Goal: Task Accomplishment & Management: Use online tool/utility

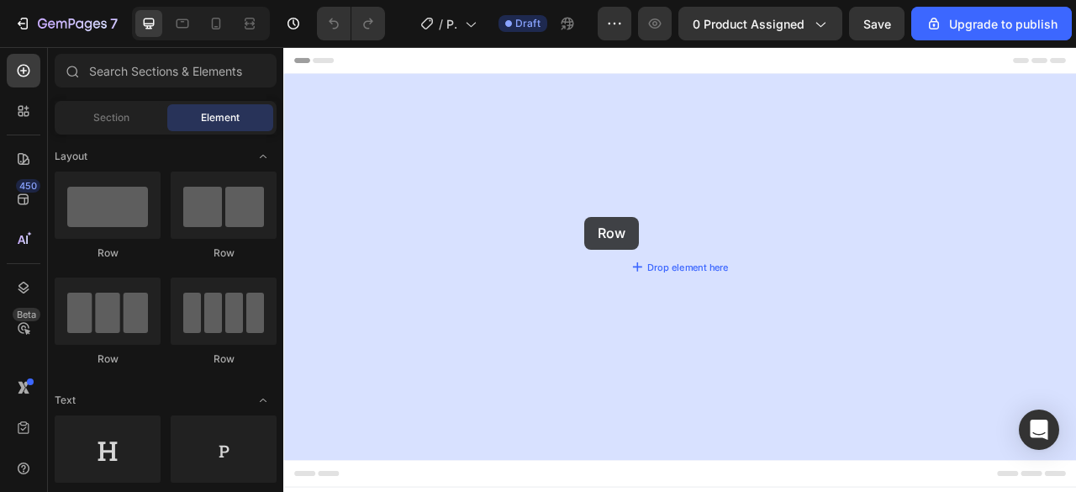
drag, startPoint x: 384, startPoint y: 266, endPoint x: 688, endPoint y: 270, distance: 304.3
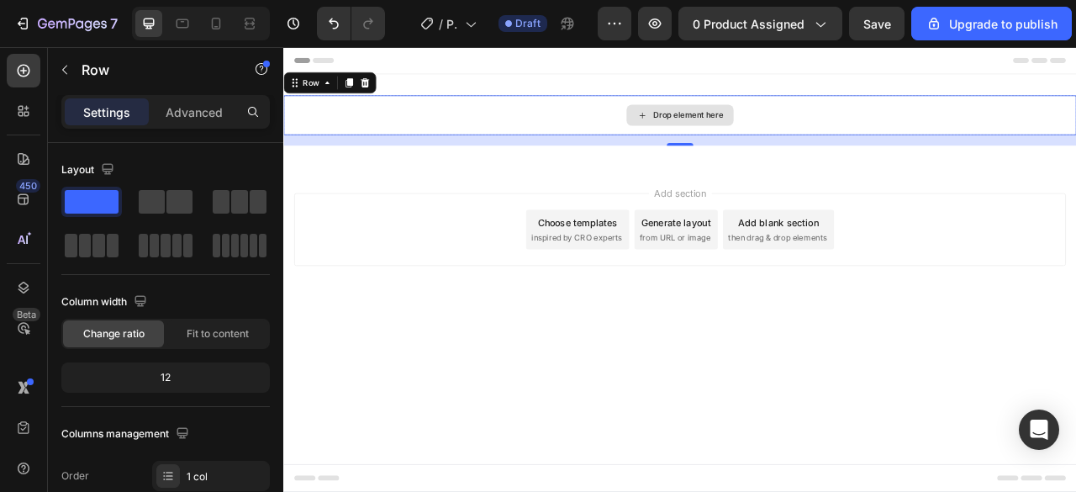
click at [724, 129] on div "Drop element here" at bounding box center [787, 133] width 136 height 27
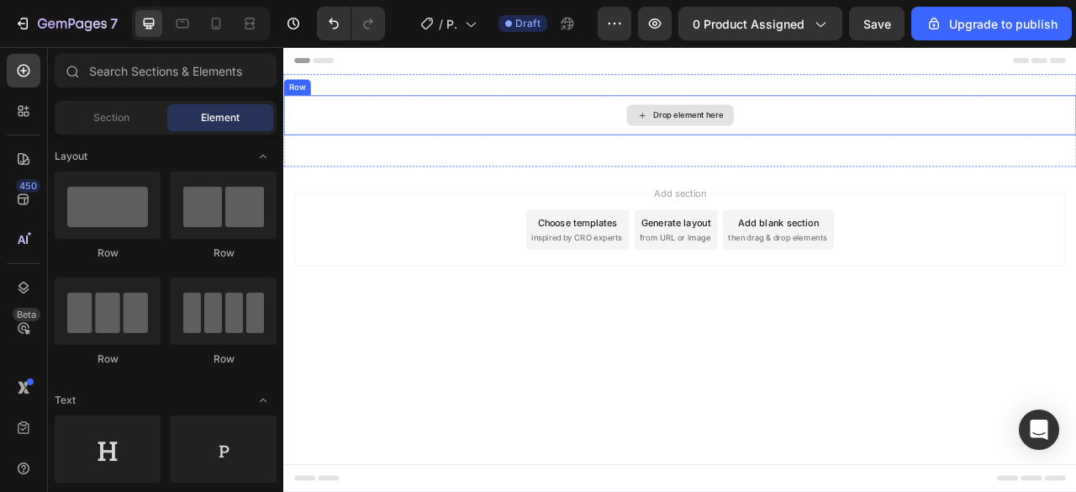
click at [742, 131] on icon at bounding box center [739, 134] width 13 height 14
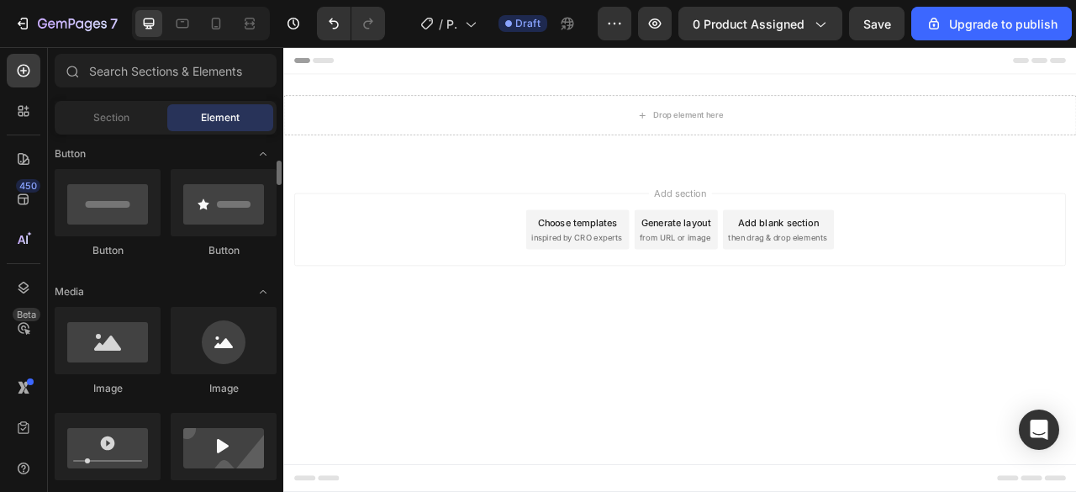
scroll to position [385, 0]
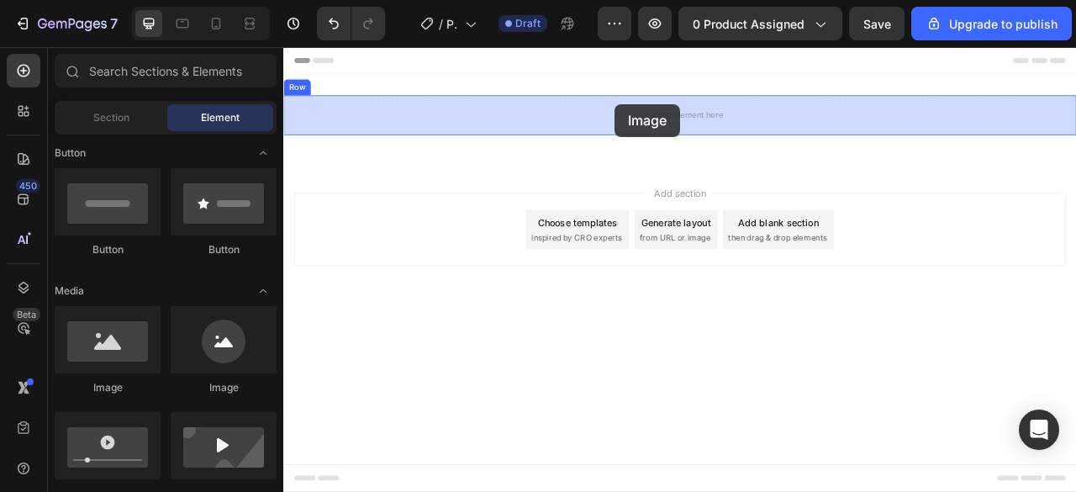
drag, startPoint x: 394, startPoint y: 398, endPoint x: 704, endPoint y: 119, distance: 416.6
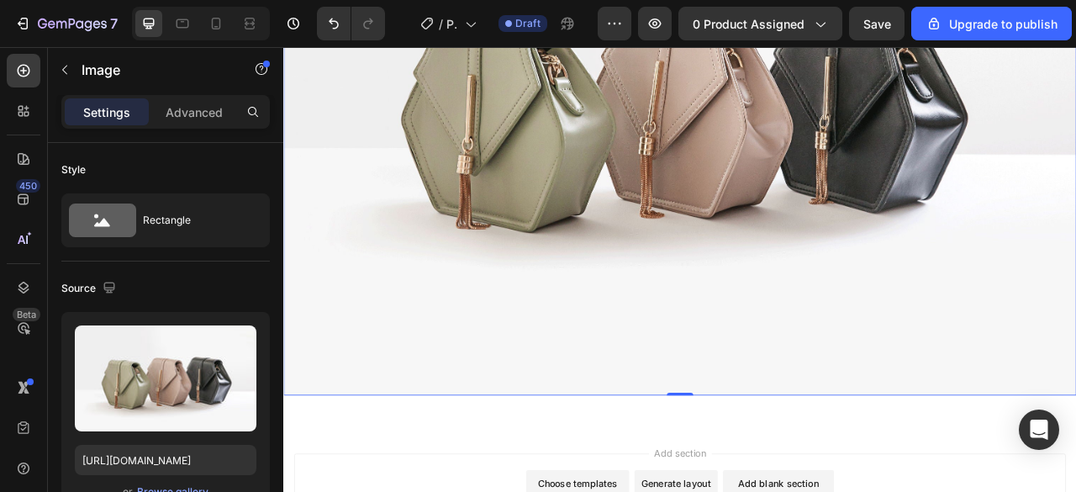
scroll to position [379, 0]
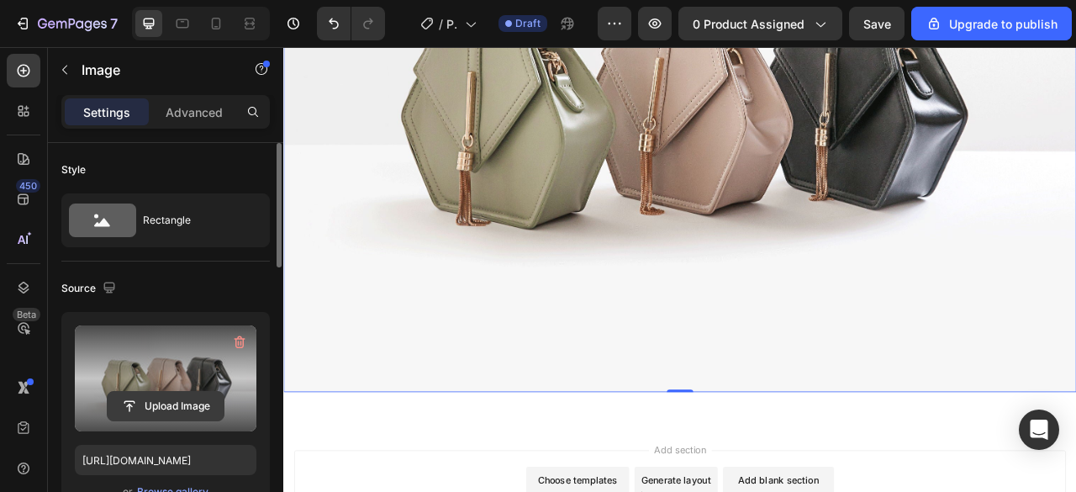
click at [175, 404] on input "file" at bounding box center [166, 406] width 116 height 29
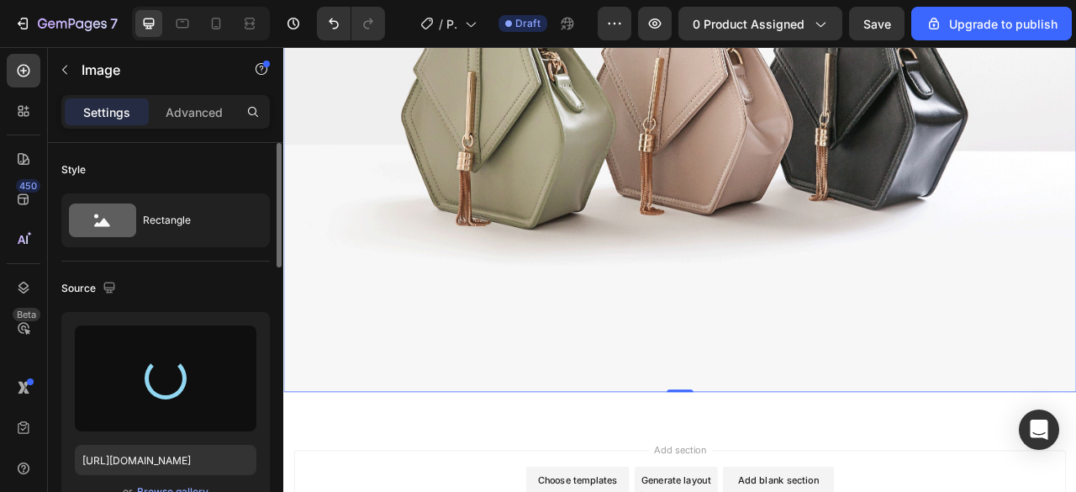
type input "[URL][DOMAIN_NAME]"
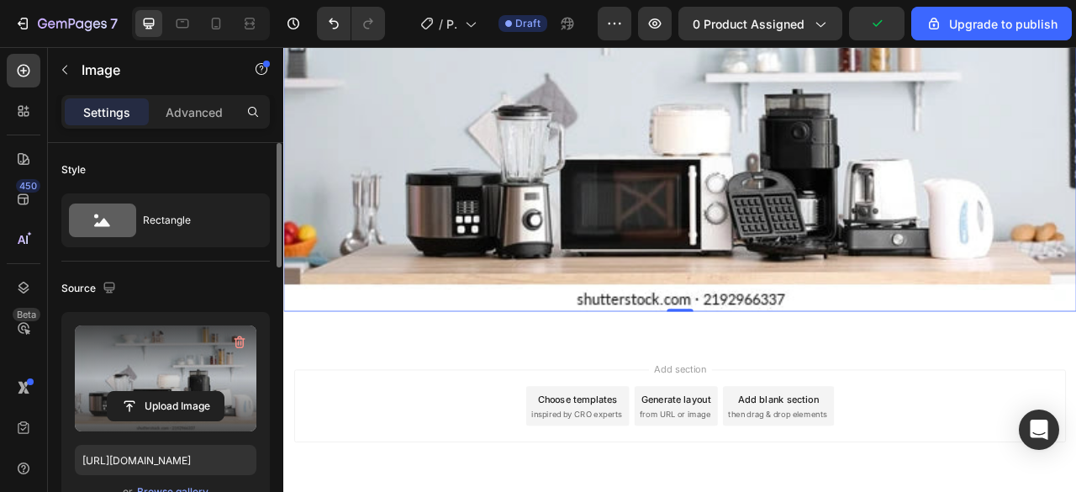
scroll to position [254, 0]
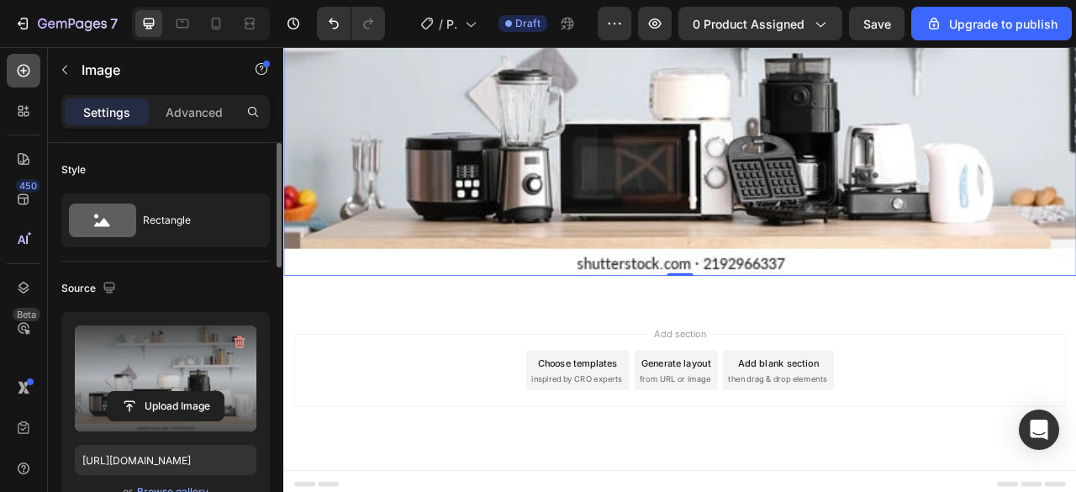
click at [17, 73] on icon at bounding box center [23, 70] width 17 height 17
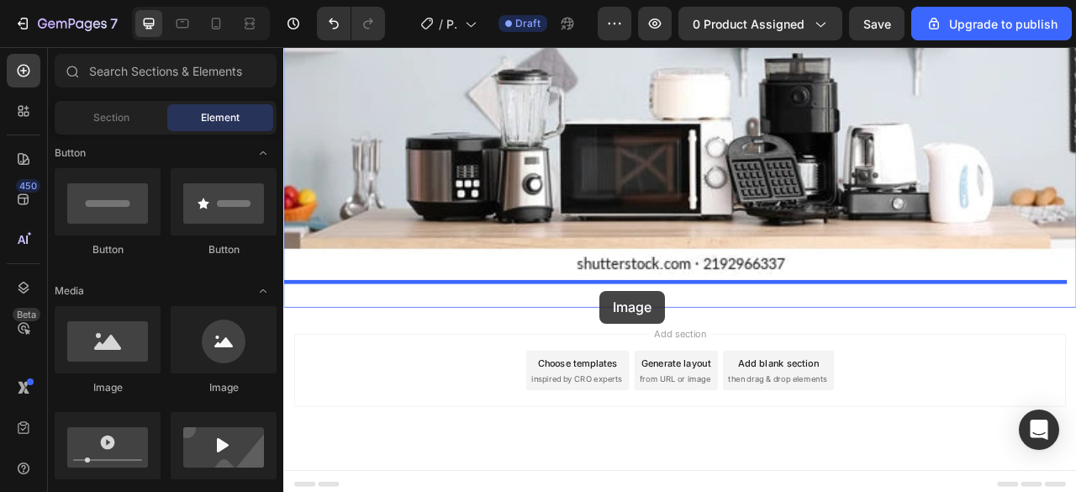
drag, startPoint x: 514, startPoint y: 390, endPoint x: 686, endPoint y: 357, distance: 174.6
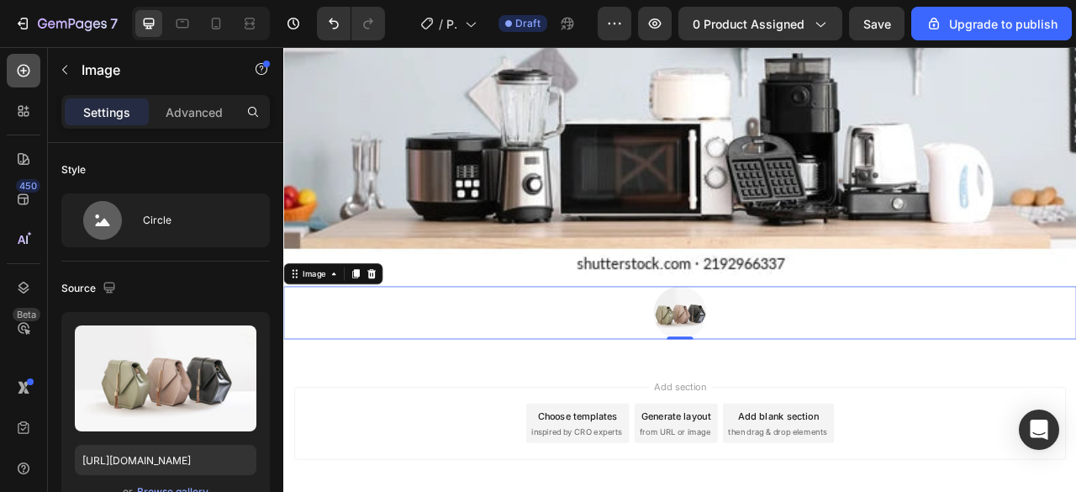
click at [19, 70] on icon at bounding box center [23, 70] width 17 height 17
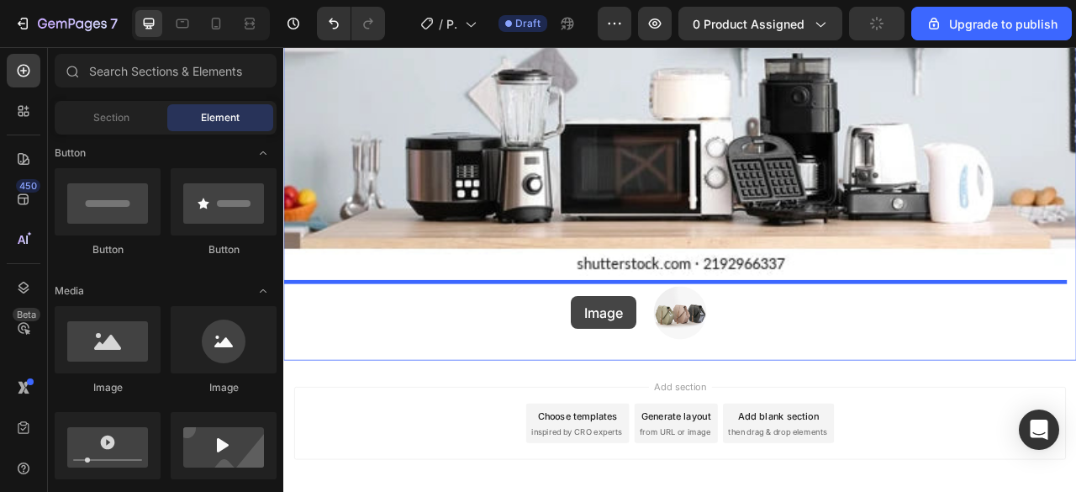
drag, startPoint x: 492, startPoint y: 396, endPoint x: 649, endPoint y: 364, distance: 160.4
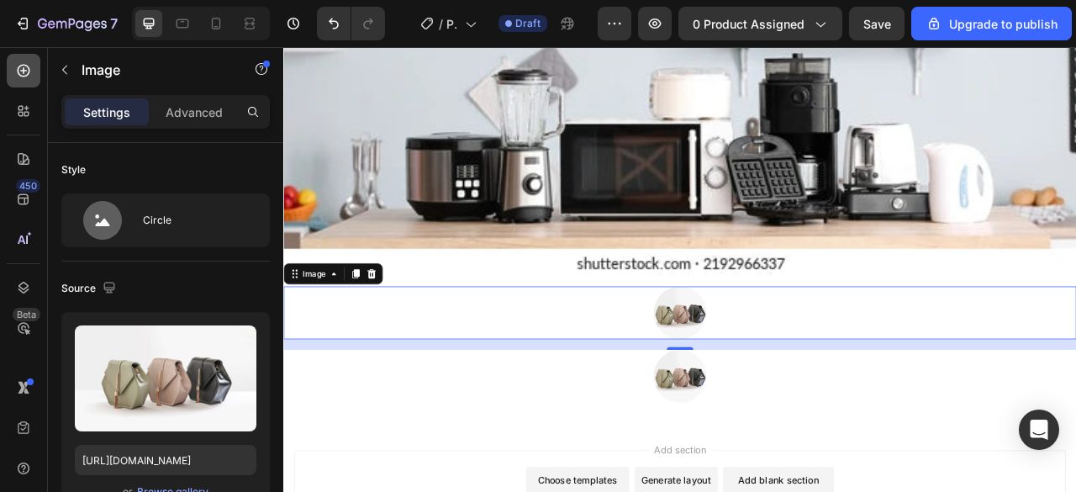
click at [25, 68] on icon at bounding box center [23, 70] width 17 height 17
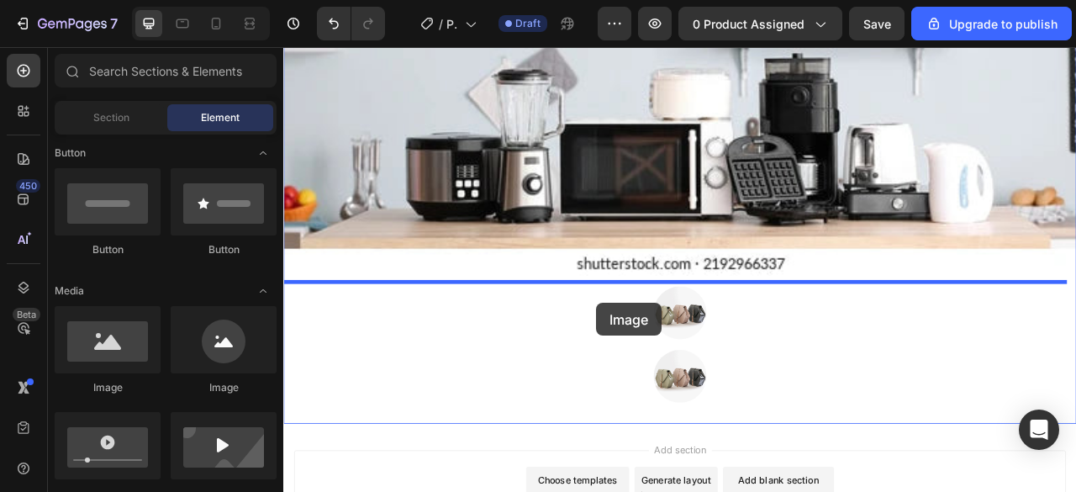
drag, startPoint x: 507, startPoint y: 390, endPoint x: 677, endPoint y: 372, distance: 171.5
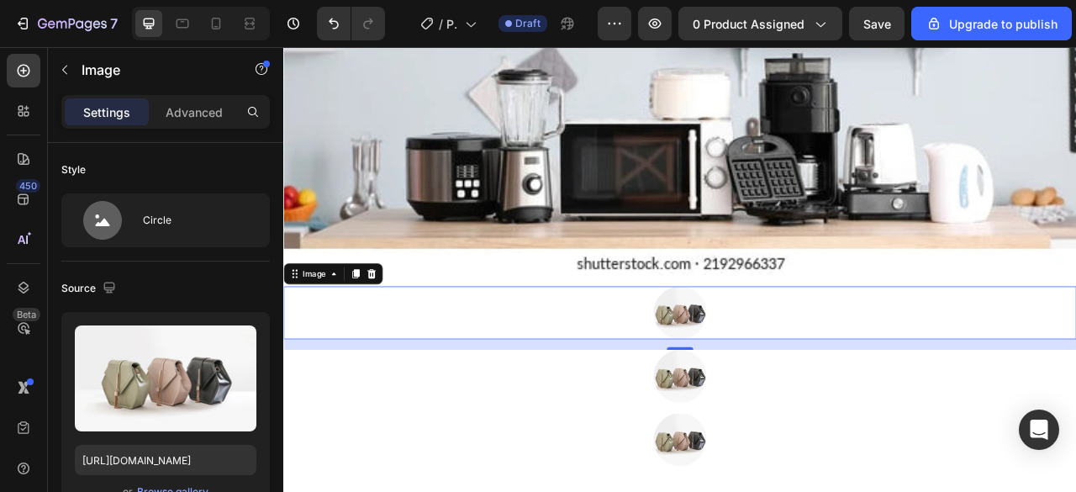
click at [739, 384] on div at bounding box center [787, 384] width 1009 height 67
click at [644, 376] on div at bounding box center [787, 384] width 1009 height 67
click at [187, 110] on p "Advanced" at bounding box center [194, 112] width 57 height 18
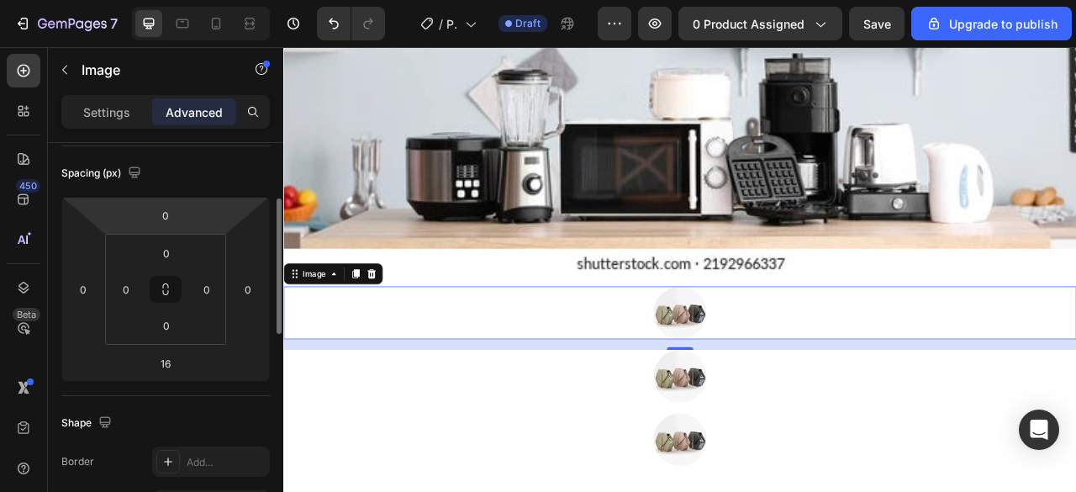
scroll to position [175, 0]
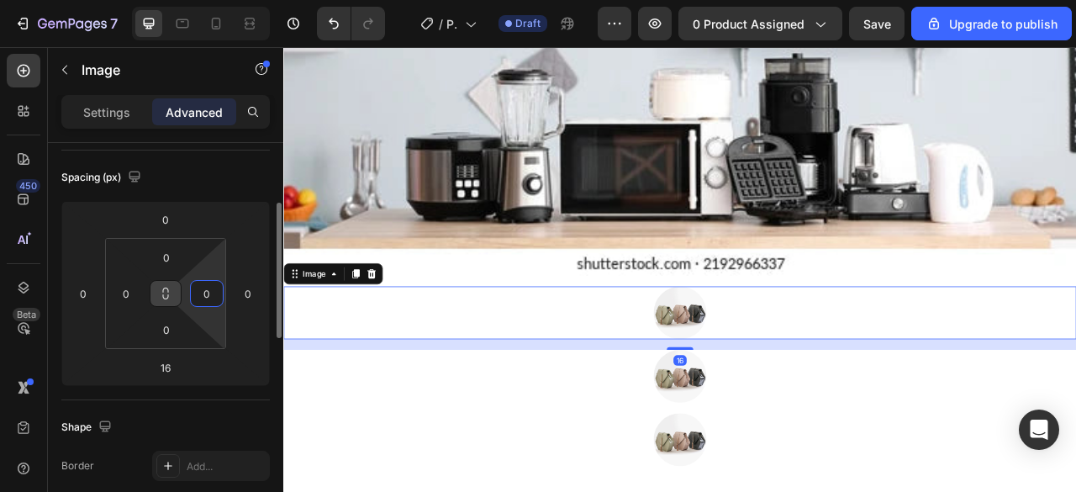
drag, startPoint x: 207, startPoint y: 290, endPoint x: 173, endPoint y: 291, distance: 33.6
click at [173, 291] on div "0 0 0 0" at bounding box center [165, 293] width 121 height 111
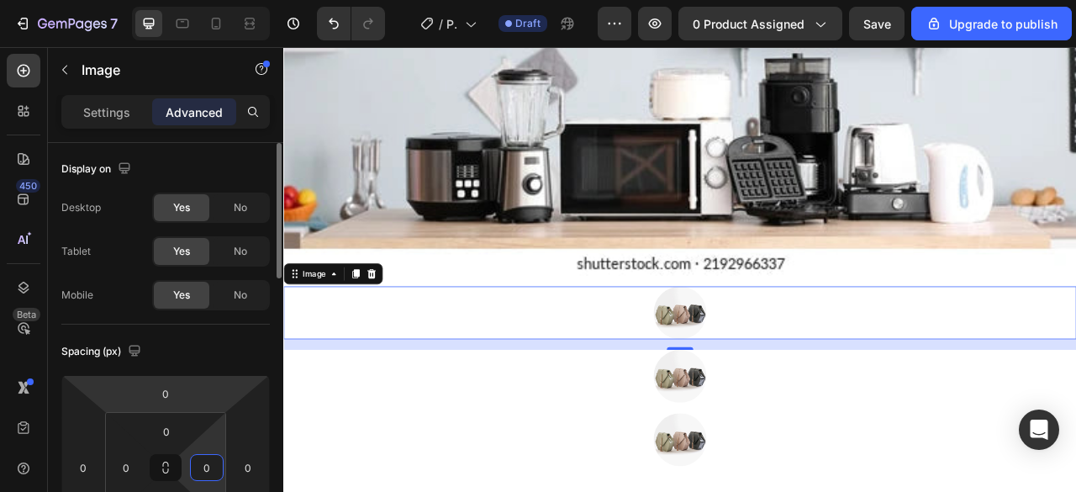
scroll to position [0, 0]
click at [101, 113] on p "Settings" at bounding box center [106, 112] width 47 height 18
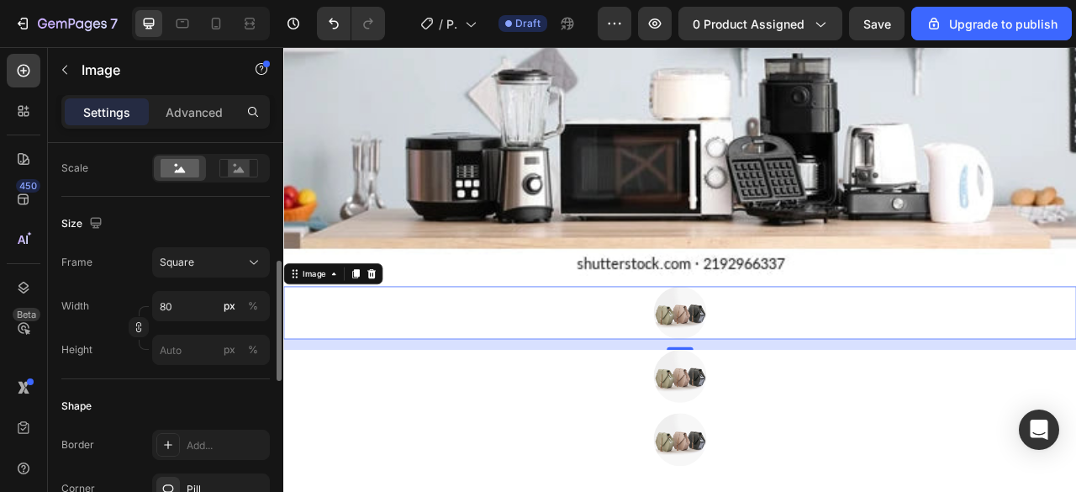
scroll to position [392, 0]
click at [190, 345] on input "px %" at bounding box center [211, 346] width 118 height 30
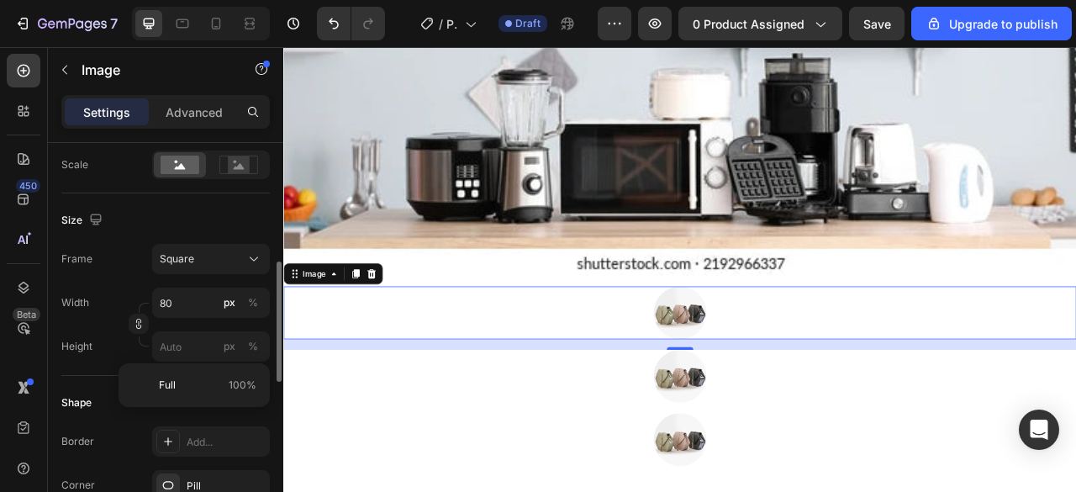
click at [109, 350] on div "Height px %" at bounding box center [165, 346] width 208 height 30
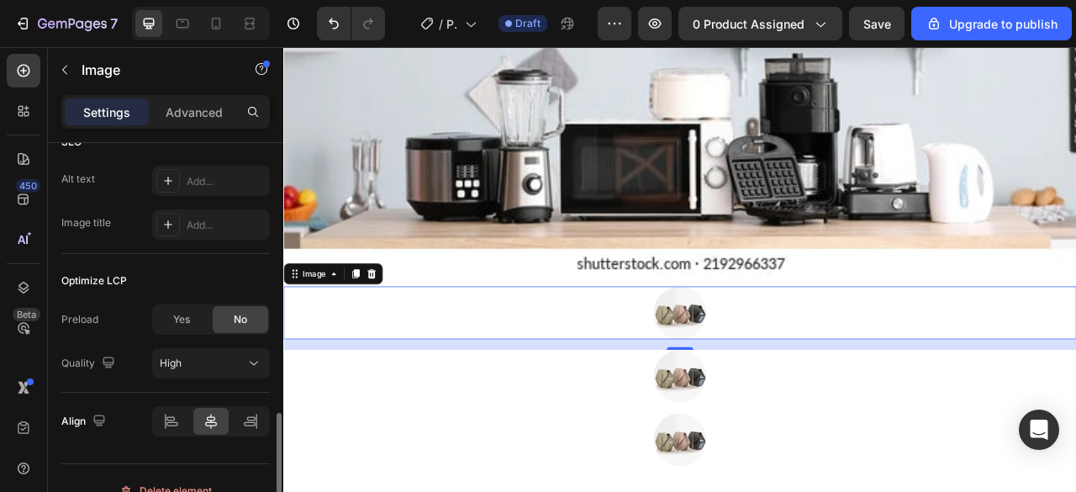
scroll to position [912, 0]
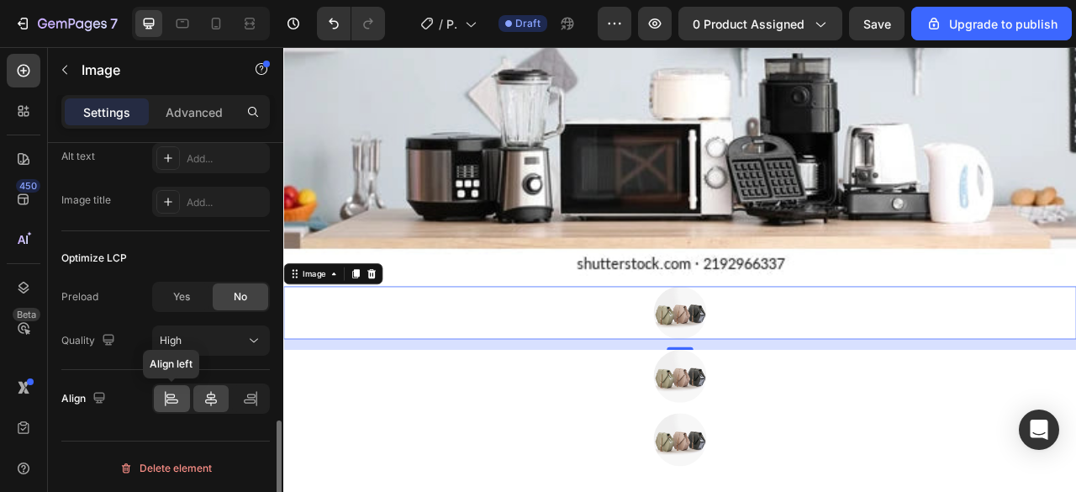
click at [174, 399] on icon at bounding box center [172, 401] width 12 height 4
click at [214, 398] on icon at bounding box center [211, 398] width 17 height 17
click at [254, 399] on icon at bounding box center [250, 401] width 12 height 4
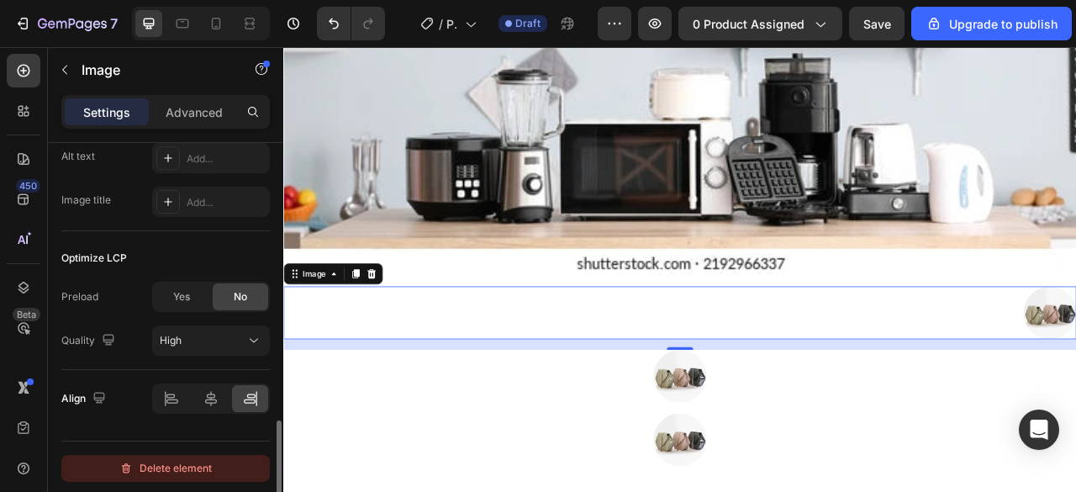
click at [157, 468] on div "Delete element" at bounding box center [165, 468] width 92 height 20
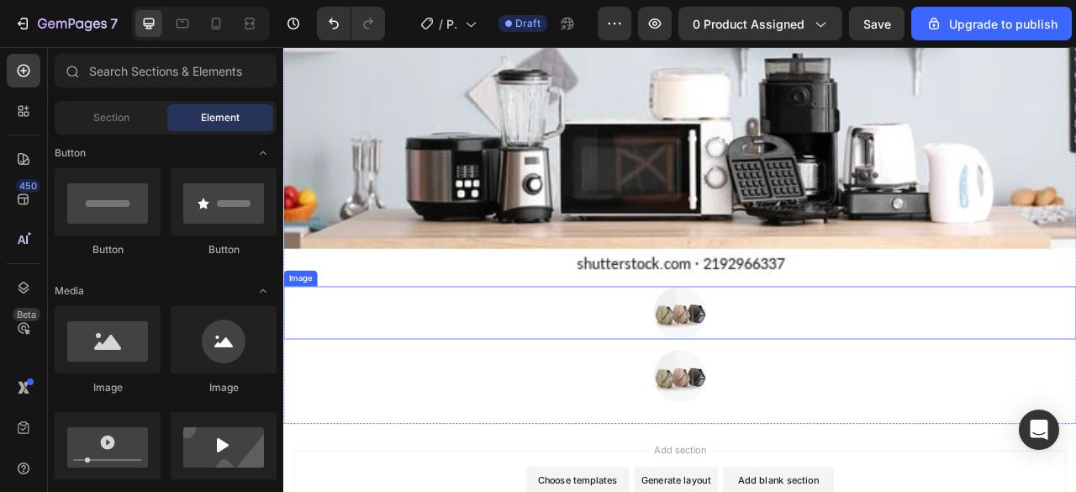
click at [737, 377] on div at bounding box center [787, 384] width 1009 height 67
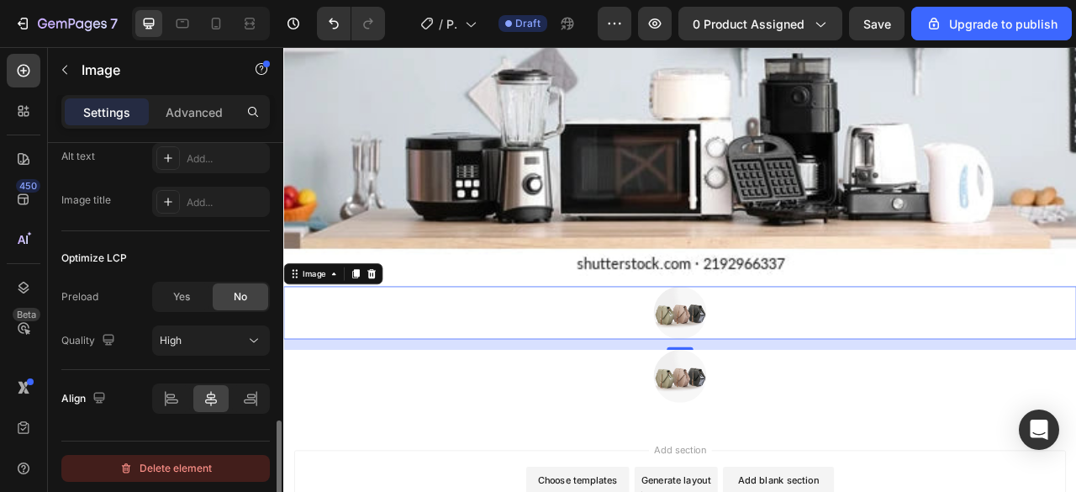
click at [171, 465] on div "Delete element" at bounding box center [165, 468] width 92 height 20
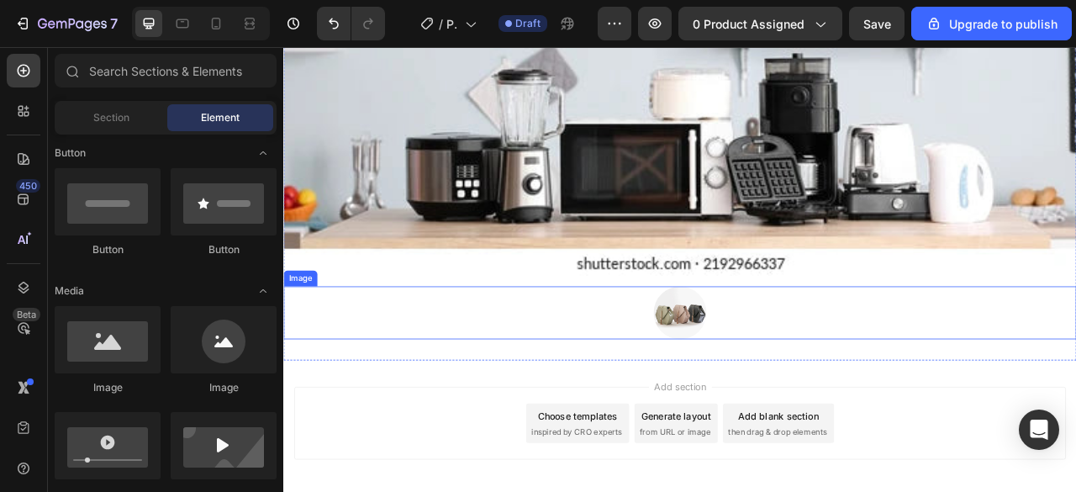
click at [774, 393] on img at bounding box center [787, 384] width 67 height 67
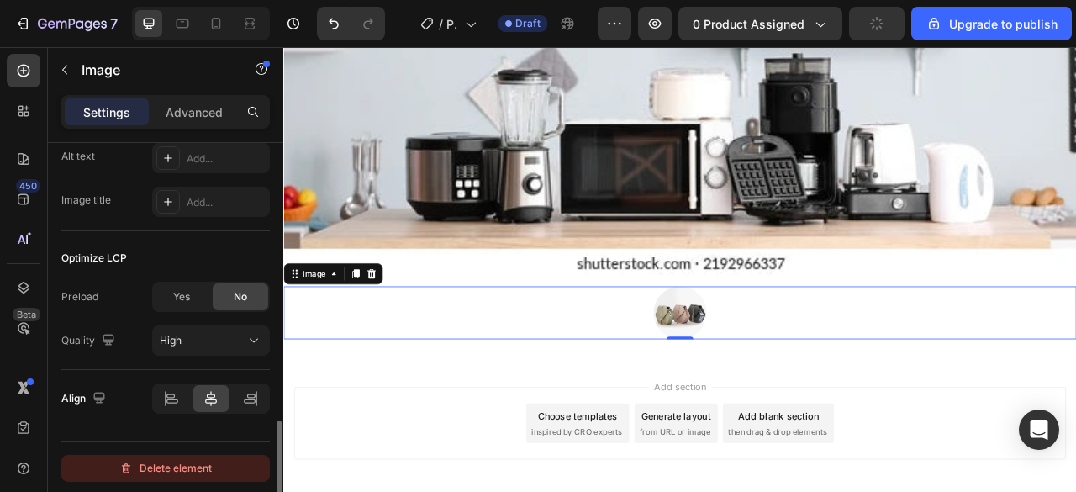
click at [170, 466] on div "Delete element" at bounding box center [165, 468] width 92 height 20
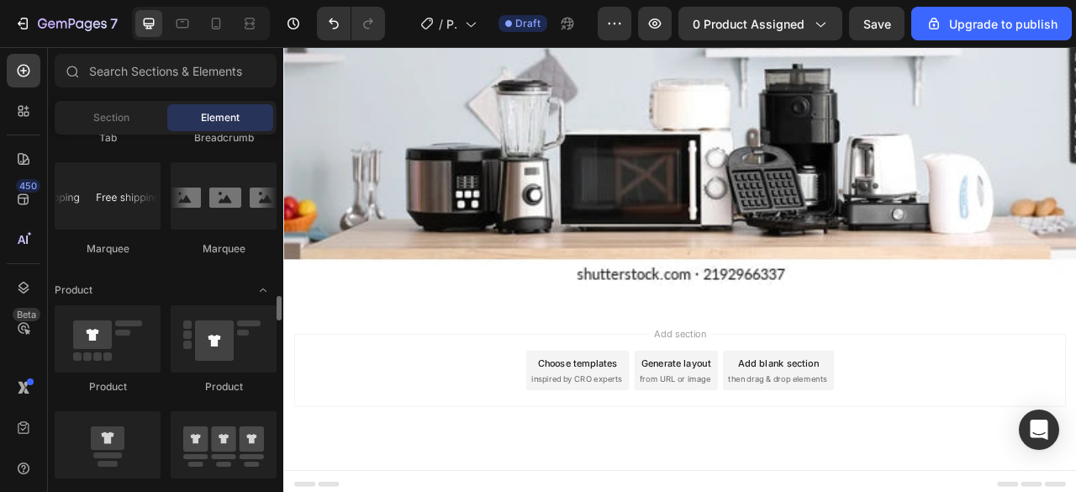
scroll to position [2027, 0]
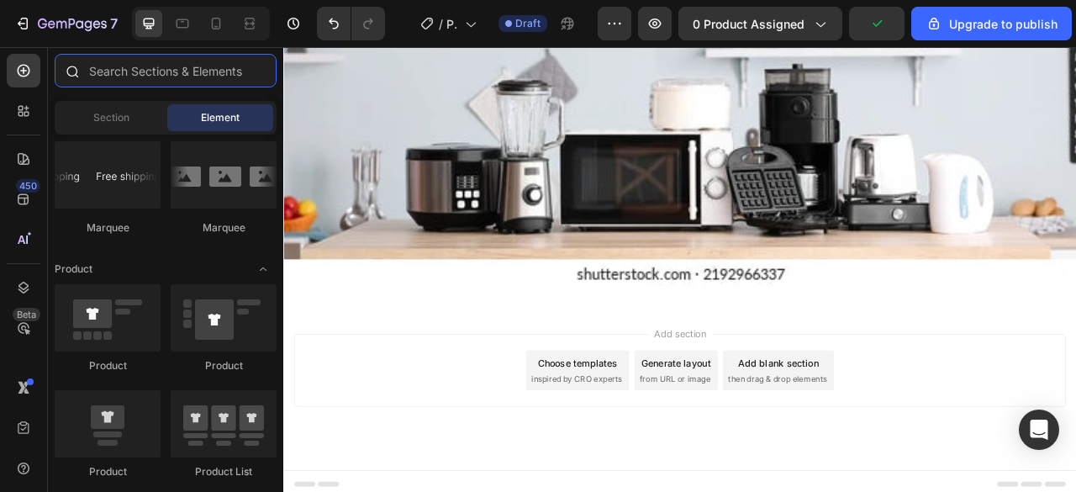
click at [141, 76] on input "text" at bounding box center [166, 71] width 222 height 34
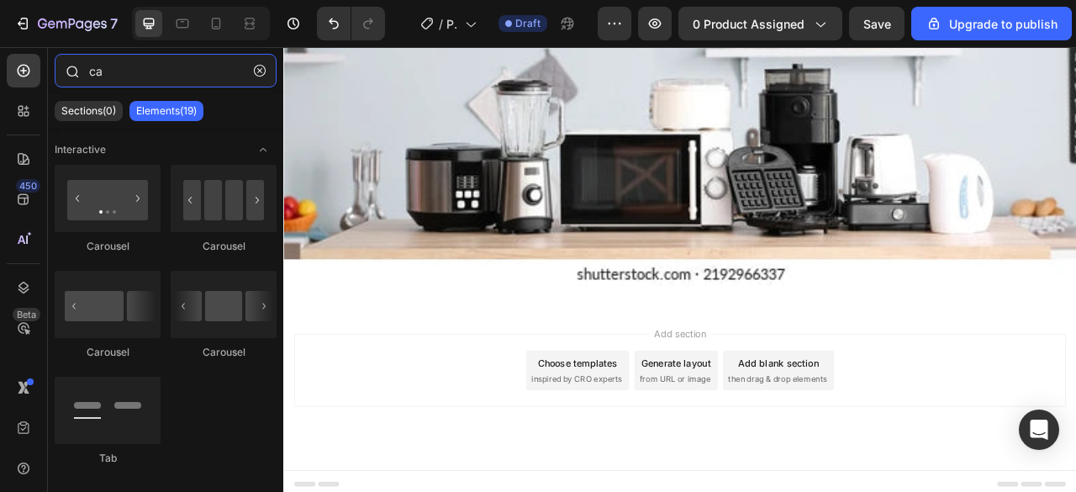
type input "c"
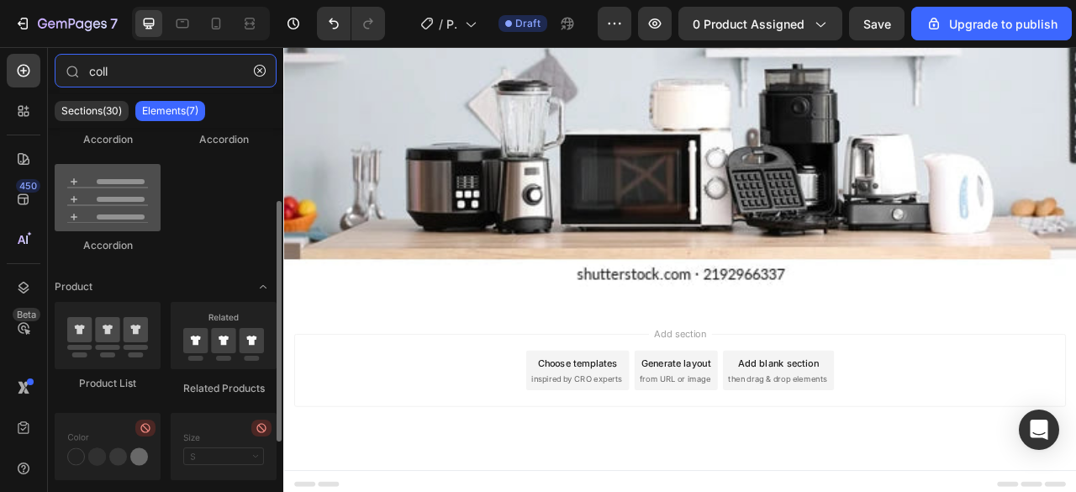
scroll to position [163, 0]
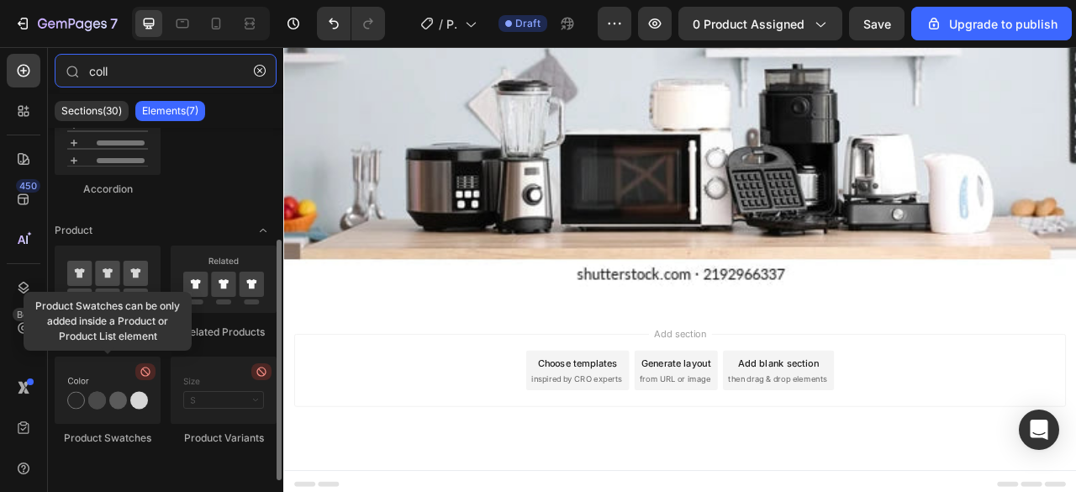
type input "coll"
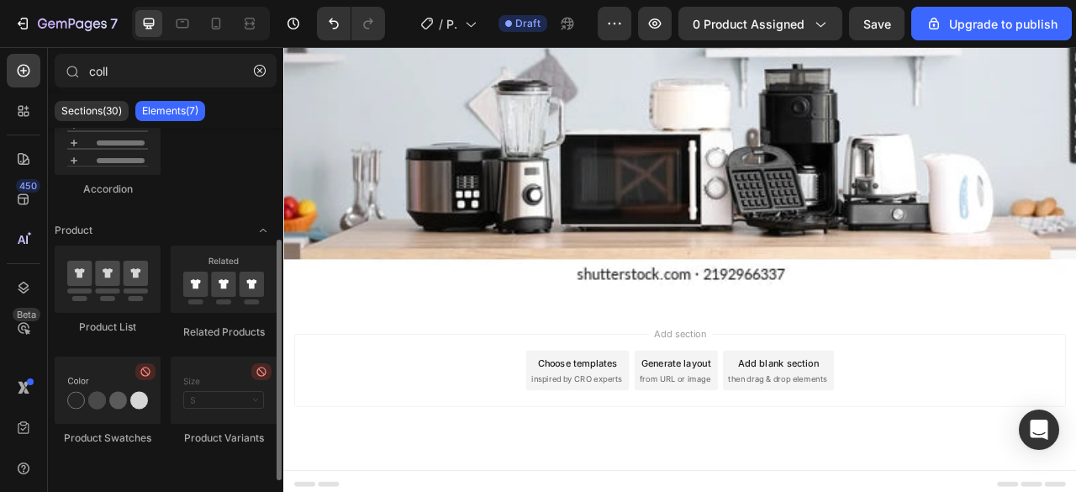
drag, startPoint x: 110, startPoint y: 403, endPoint x: 139, endPoint y: 376, distance: 39.2
click at [156, 374] on div at bounding box center [108, 389] width 106 height 67
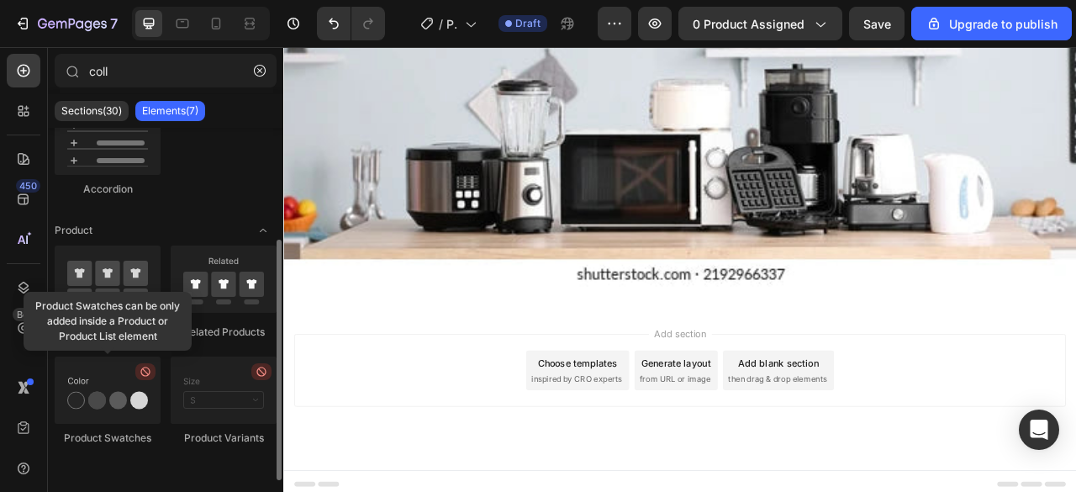
click at [113, 394] on div at bounding box center [108, 389] width 106 height 67
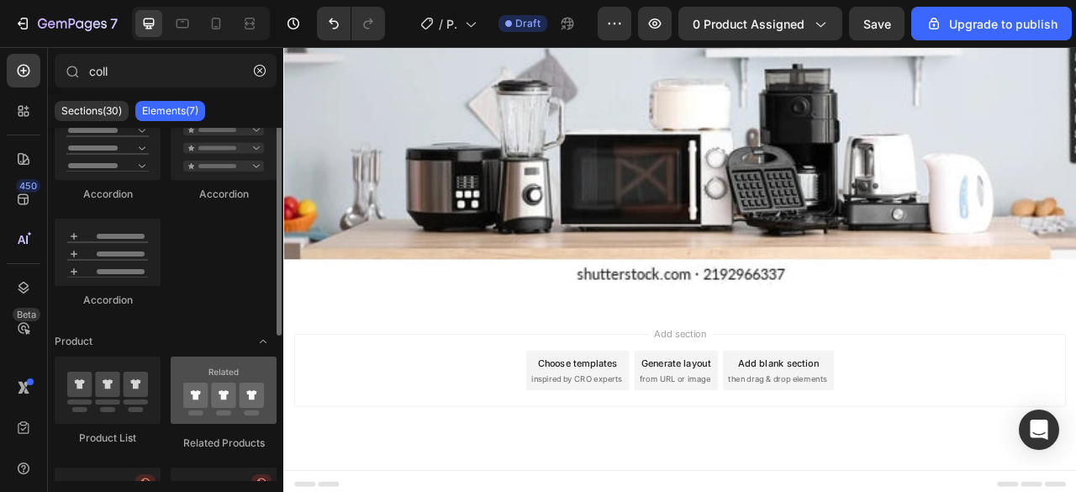
scroll to position [0, 0]
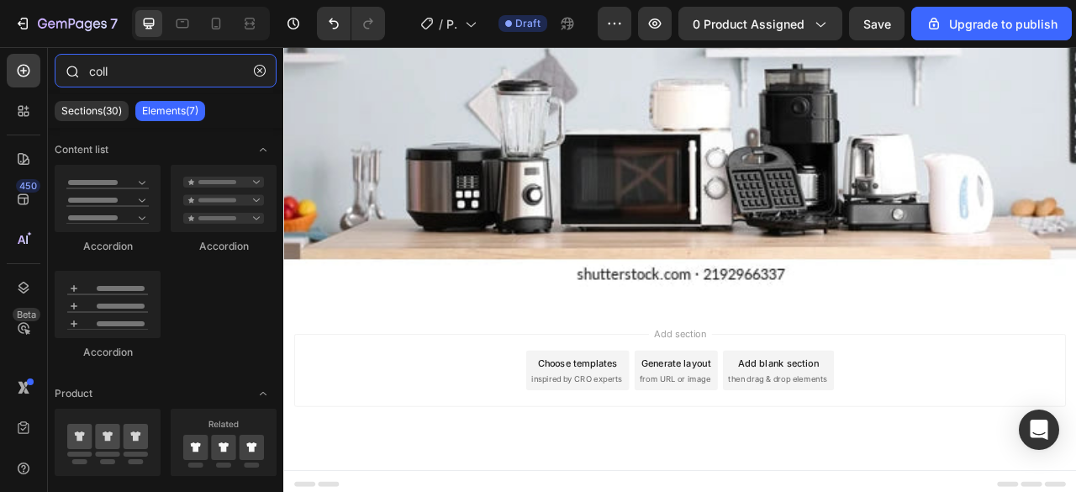
click at [151, 64] on input "coll" at bounding box center [166, 71] width 222 height 34
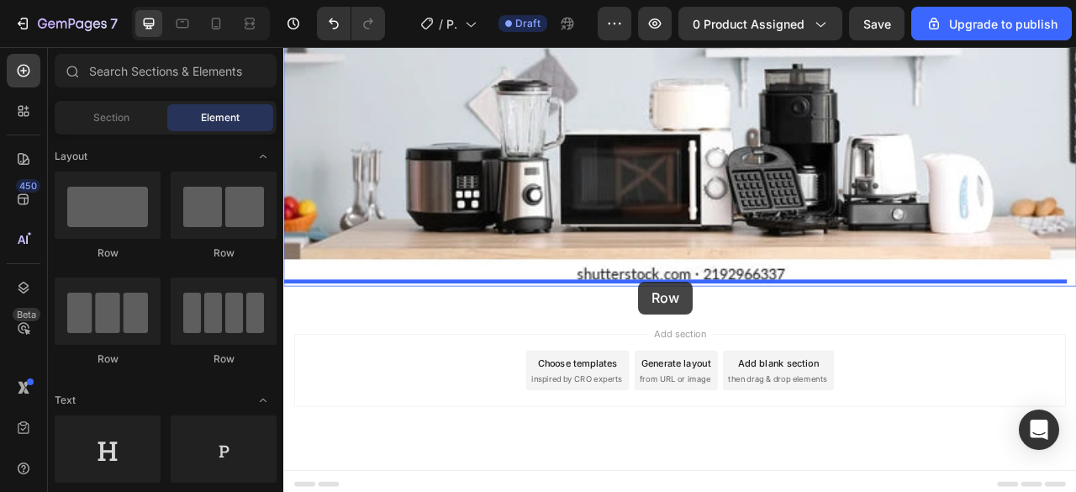
drag, startPoint x: 382, startPoint y: 269, endPoint x: 735, endPoint y: 346, distance: 360.5
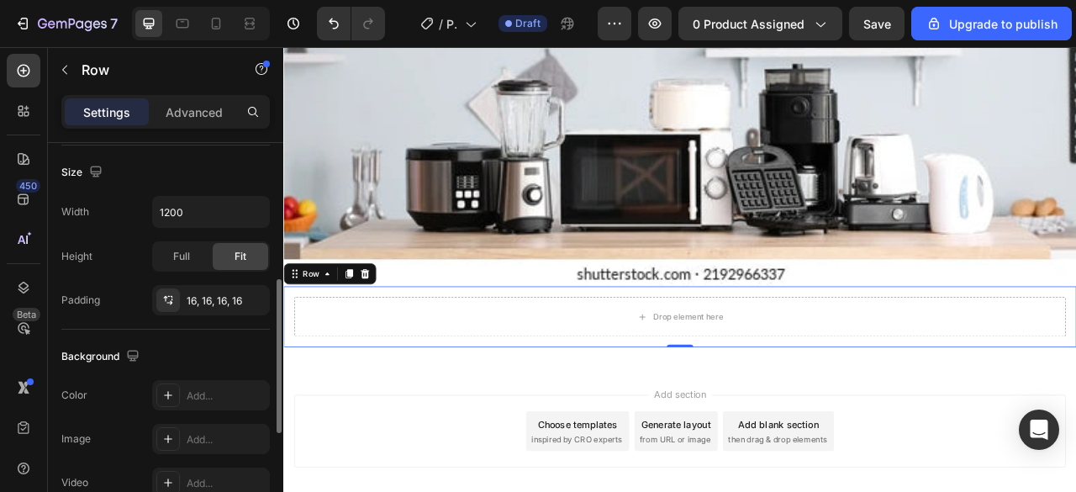
scroll to position [361, 0]
click at [27, 68] on icon at bounding box center [23, 70] width 17 height 17
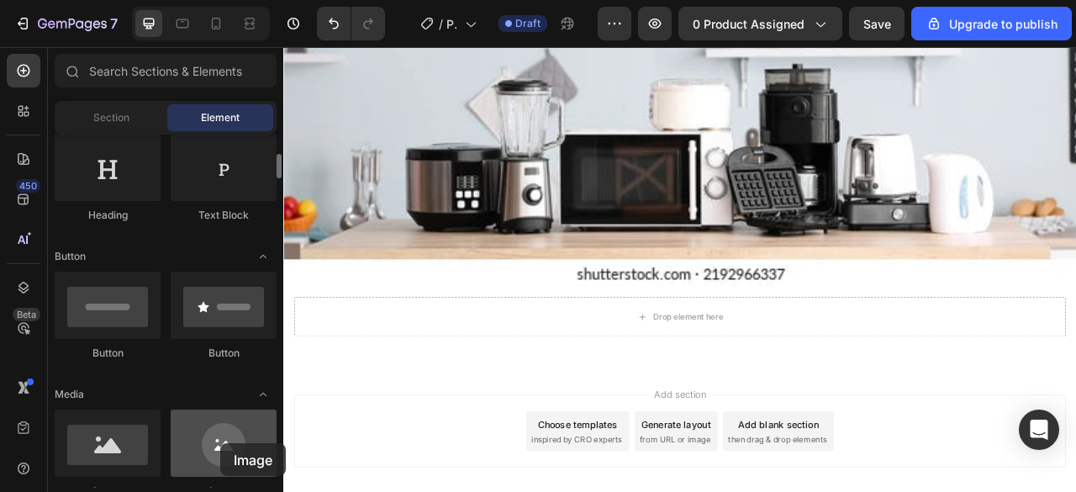
scroll to position [318, 0]
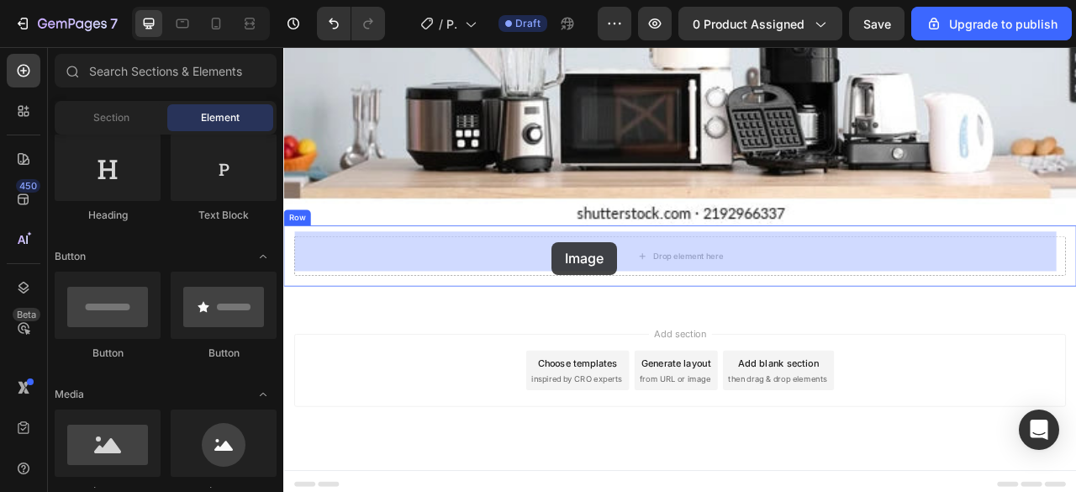
drag, startPoint x: 503, startPoint y: 488, endPoint x: 624, endPoint y: 295, distance: 228.1
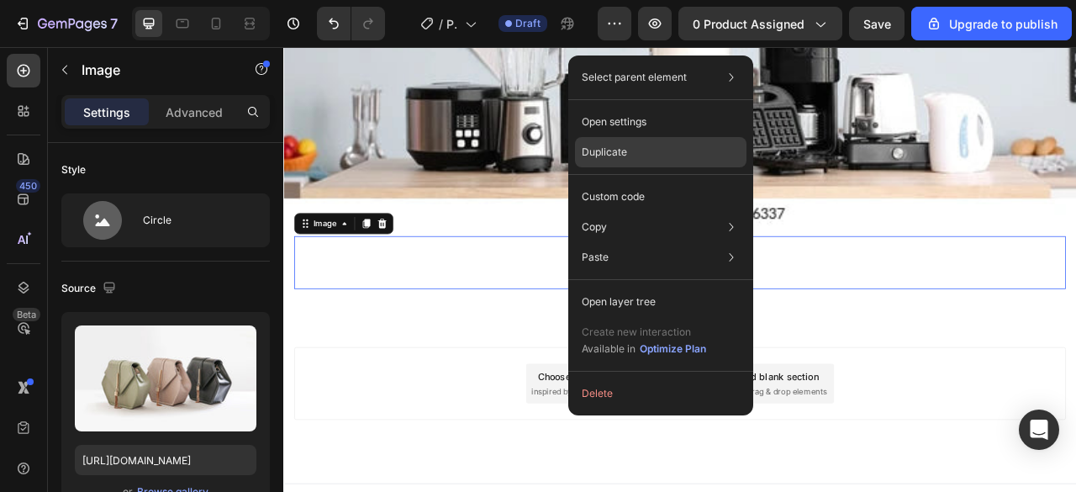
click at [608, 153] on p "Duplicate" at bounding box center [604, 152] width 45 height 15
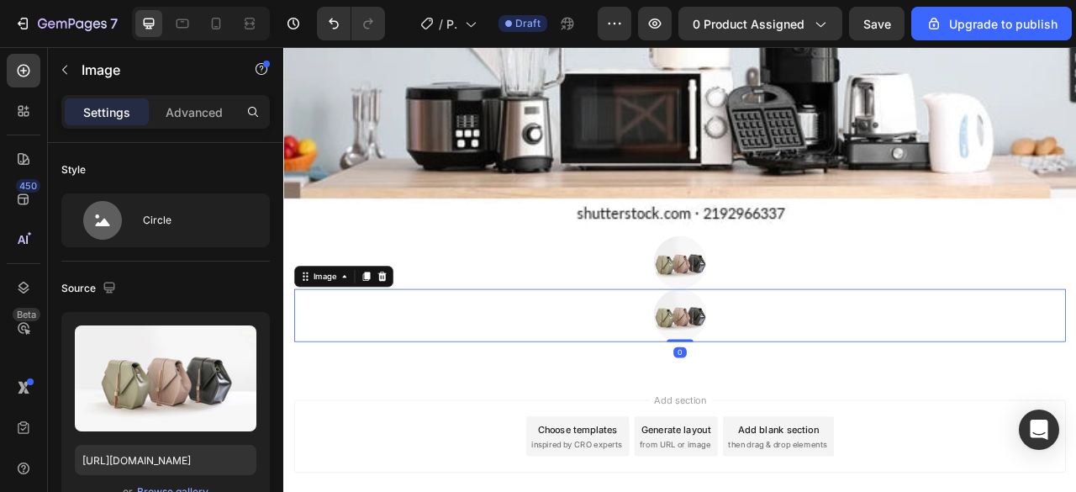
scroll to position [361, 0]
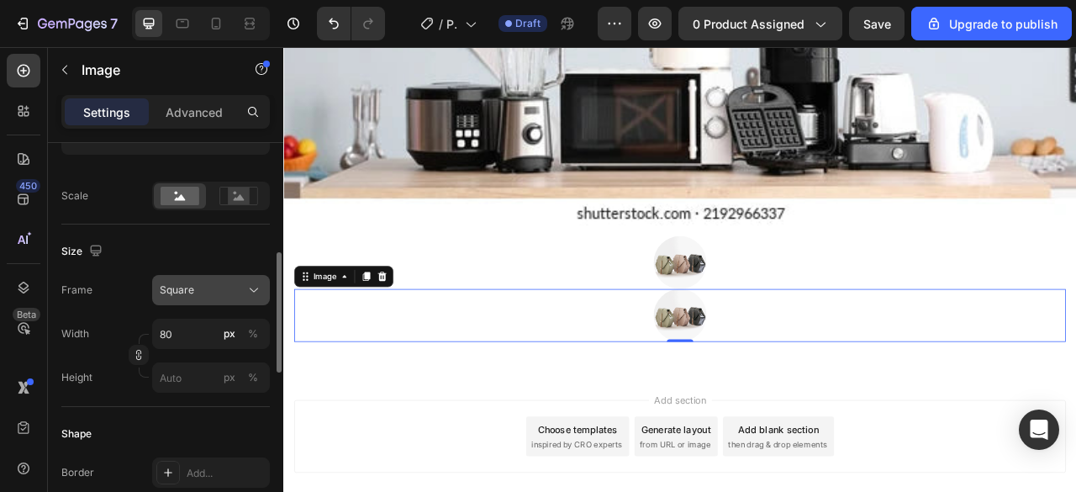
click at [247, 284] on icon at bounding box center [253, 290] width 17 height 17
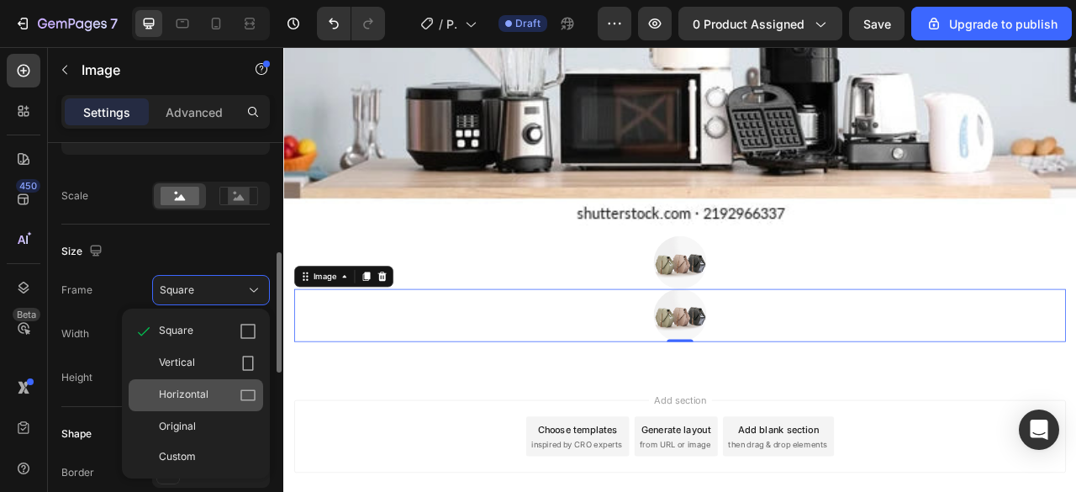
click at [244, 395] on icon at bounding box center [248, 395] width 17 height 17
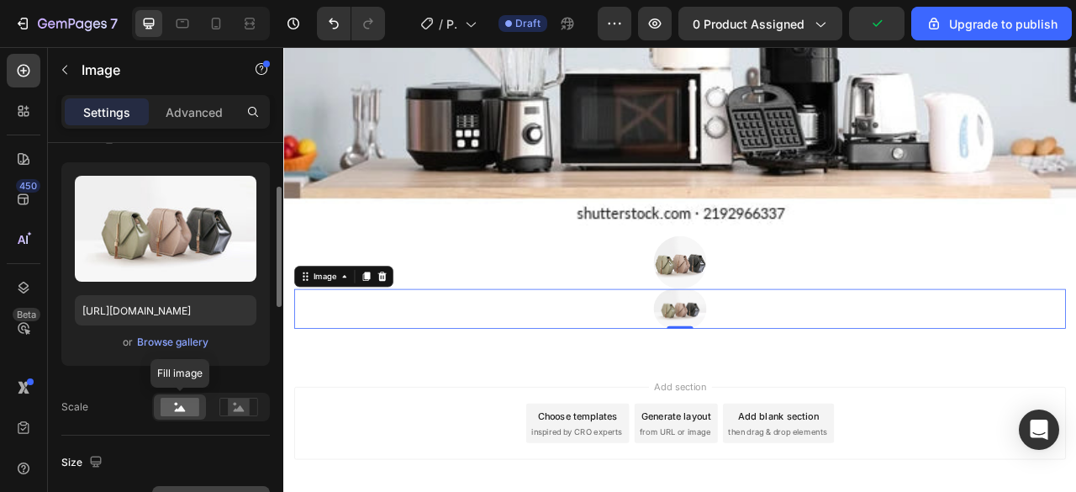
scroll to position [148, 0]
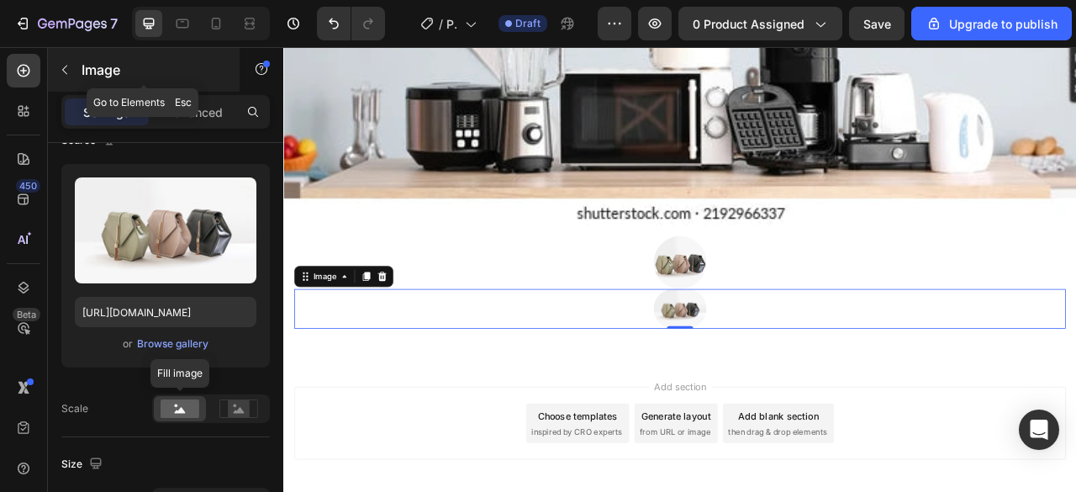
click at [64, 64] on icon "button" at bounding box center [64, 69] width 13 height 13
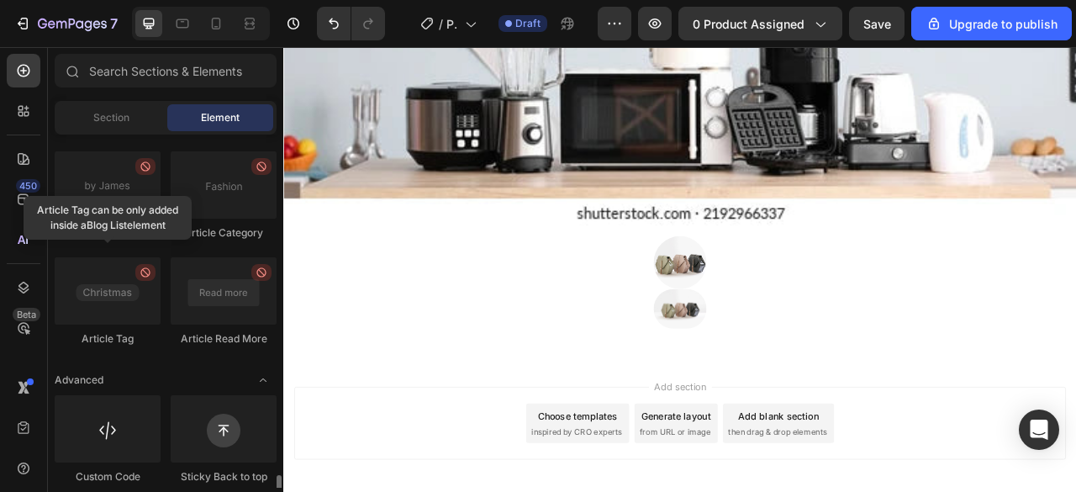
scroll to position [4739, 0]
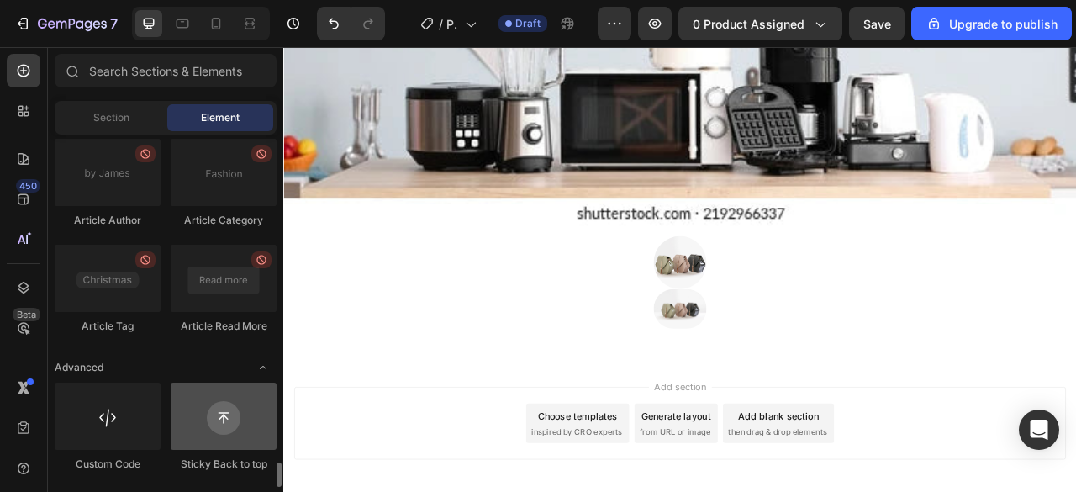
click at [227, 421] on div at bounding box center [224, 415] width 106 height 67
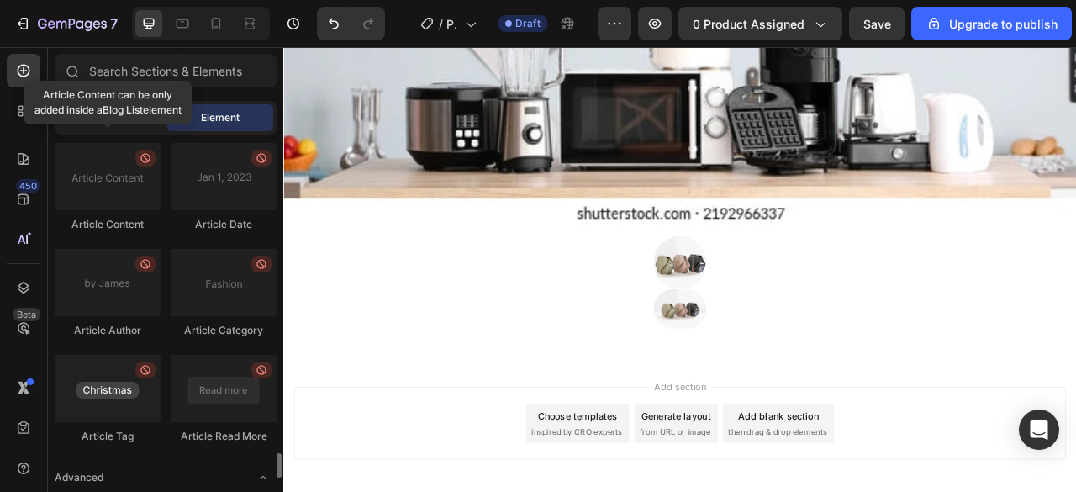
scroll to position [4628, 0]
click at [24, 194] on icon at bounding box center [23, 199] width 11 height 11
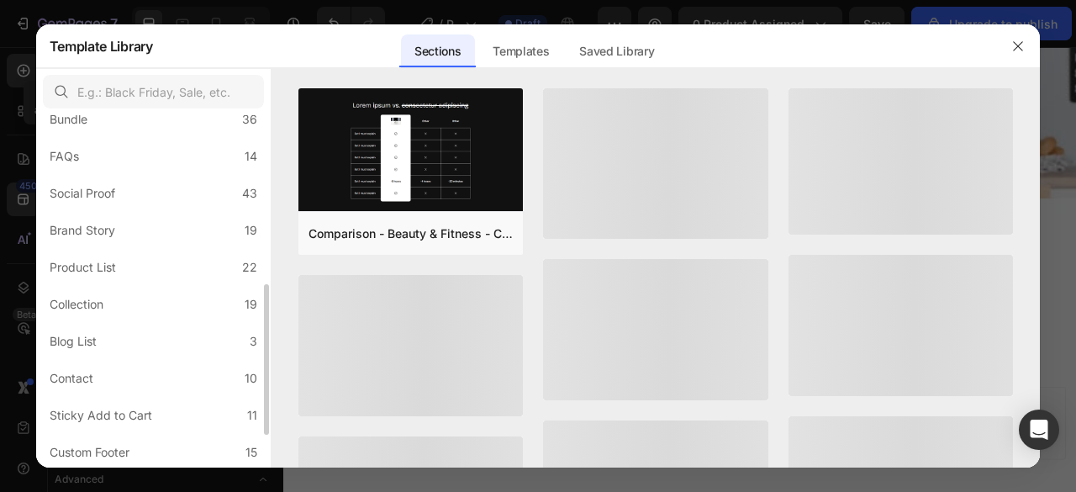
scroll to position [398, 0]
click at [208, 303] on label "Collection 19" at bounding box center [153, 302] width 221 height 34
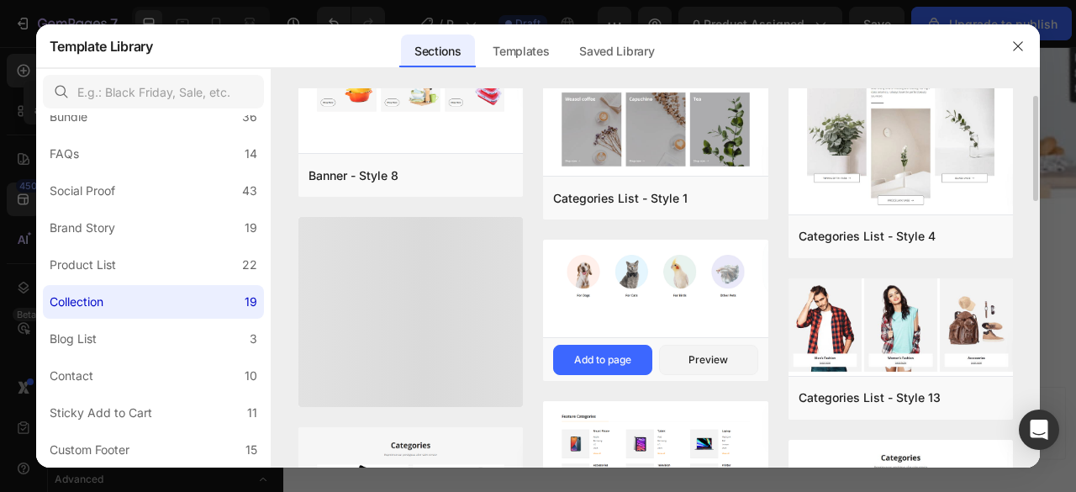
scroll to position [32, 0]
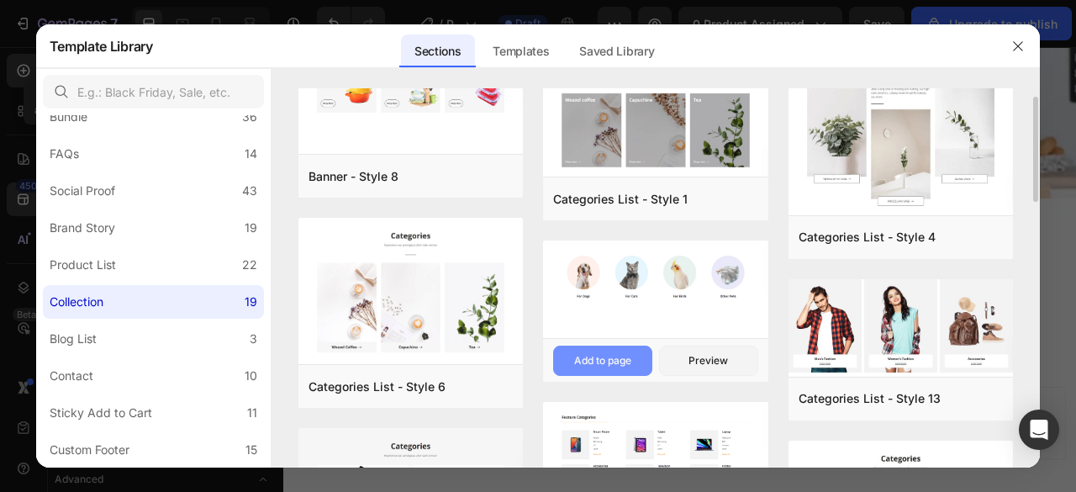
click at [608, 357] on div "Add to page" at bounding box center [602, 360] width 57 height 15
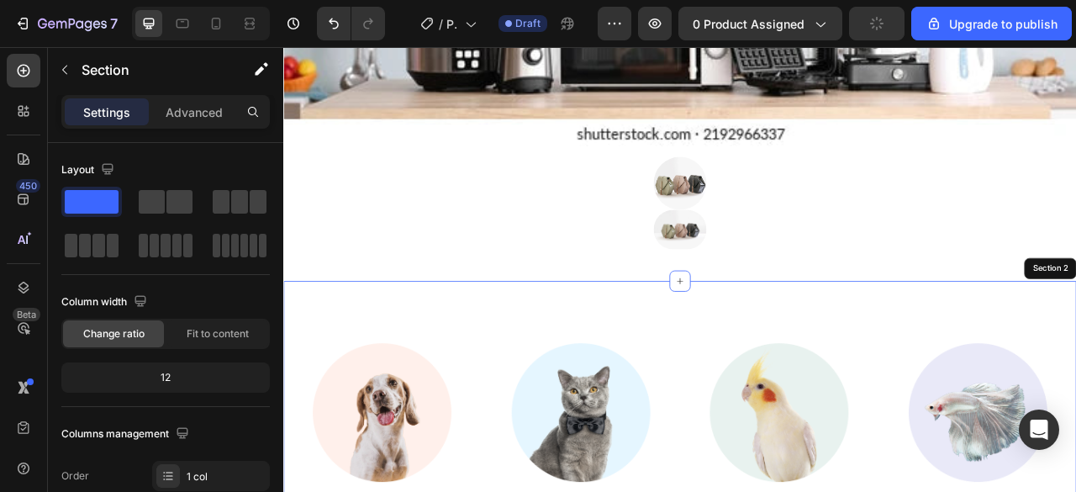
scroll to position [419, 0]
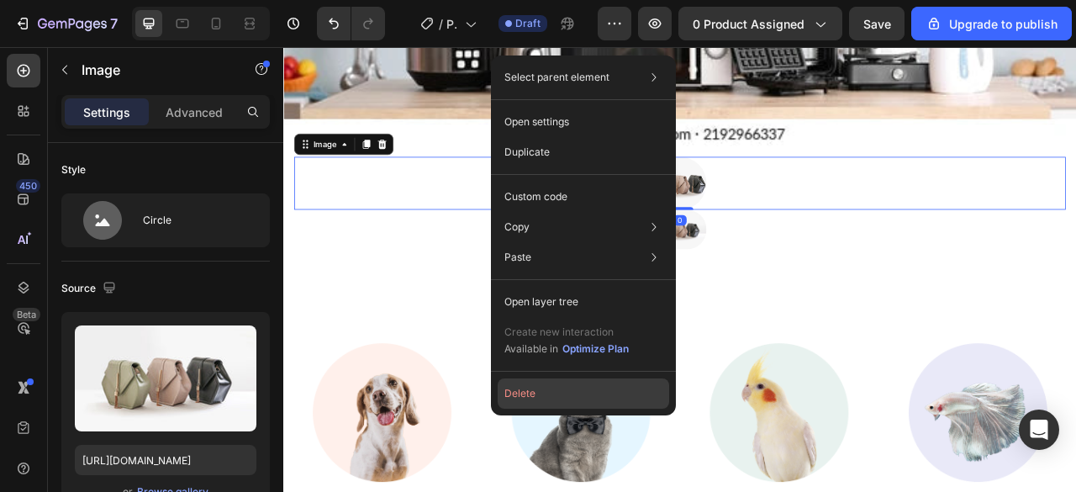
click at [523, 401] on button "Delete" at bounding box center [583, 393] width 171 height 30
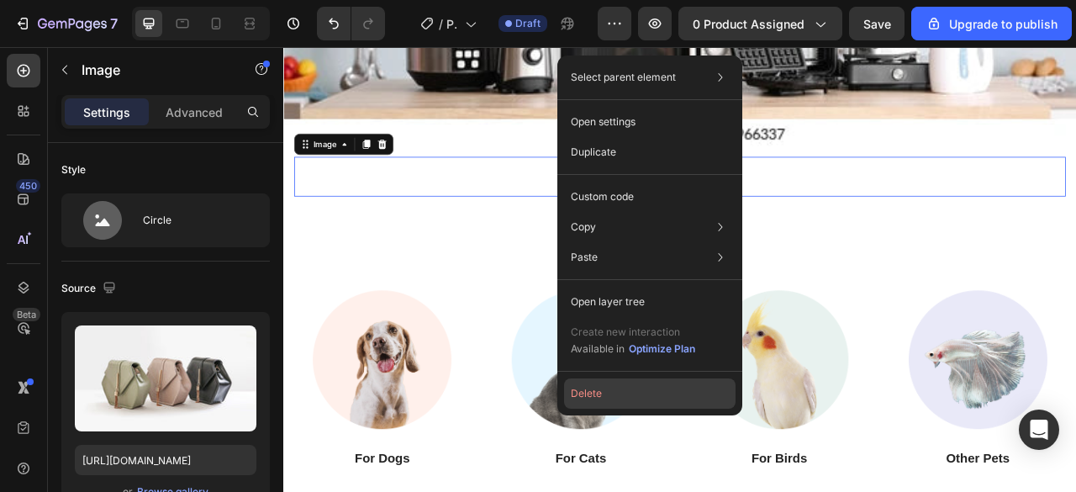
click at [597, 404] on button "Delete" at bounding box center [649, 393] width 171 height 30
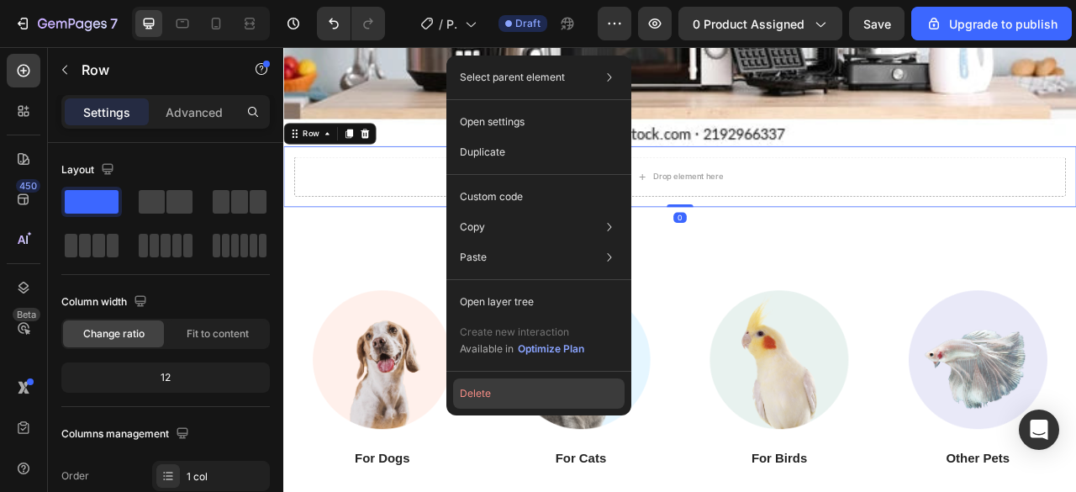
click at [482, 398] on button "Delete" at bounding box center [538, 393] width 171 height 30
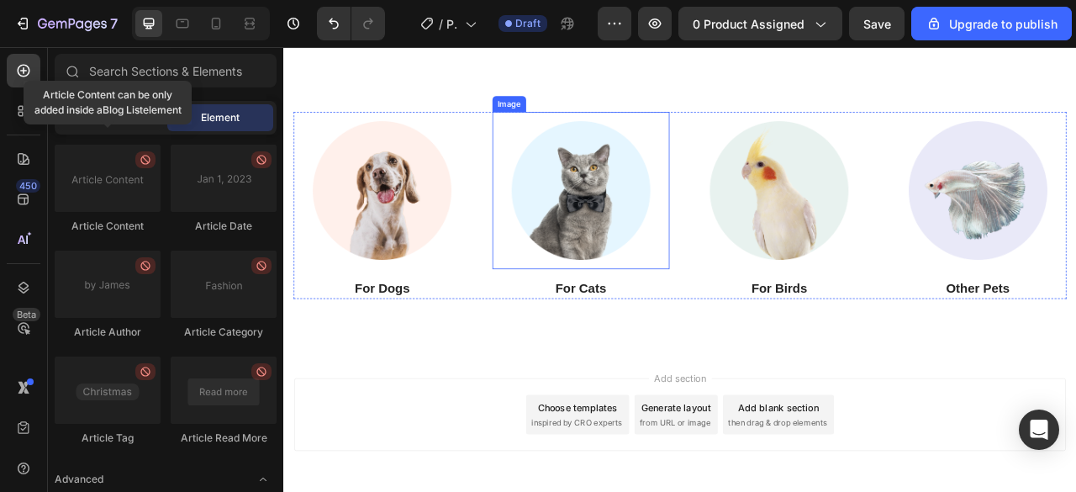
scroll to position [612, 0]
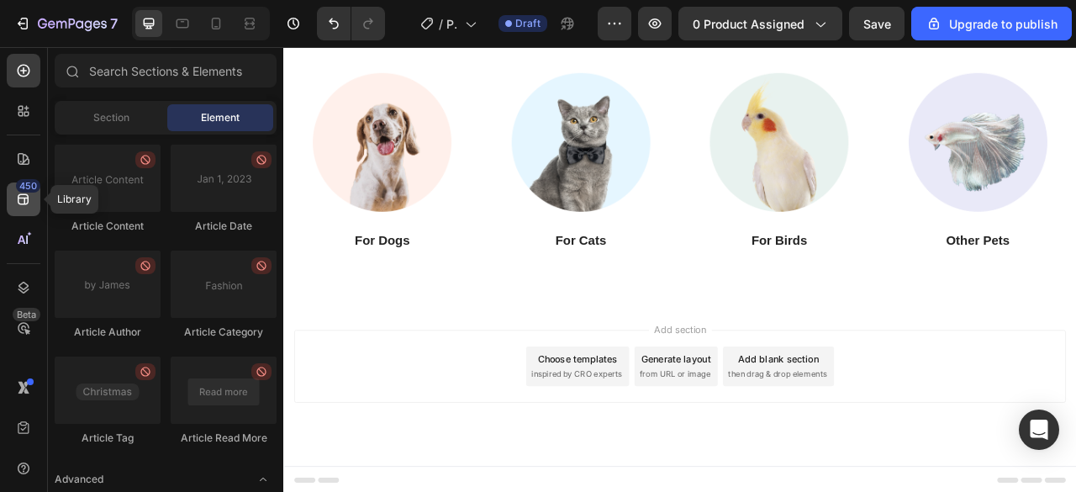
click at [17, 195] on icon at bounding box center [23, 199] width 17 height 17
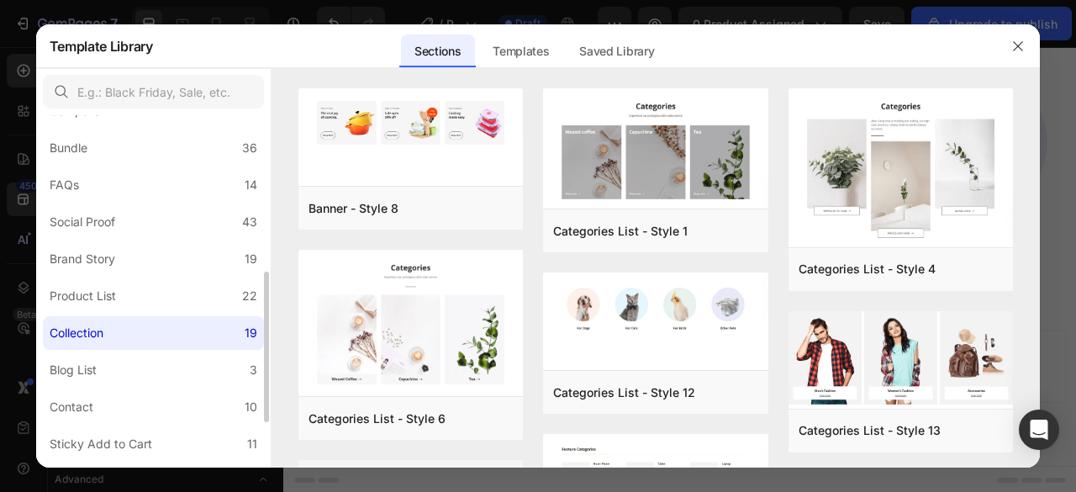
scroll to position [472, 0]
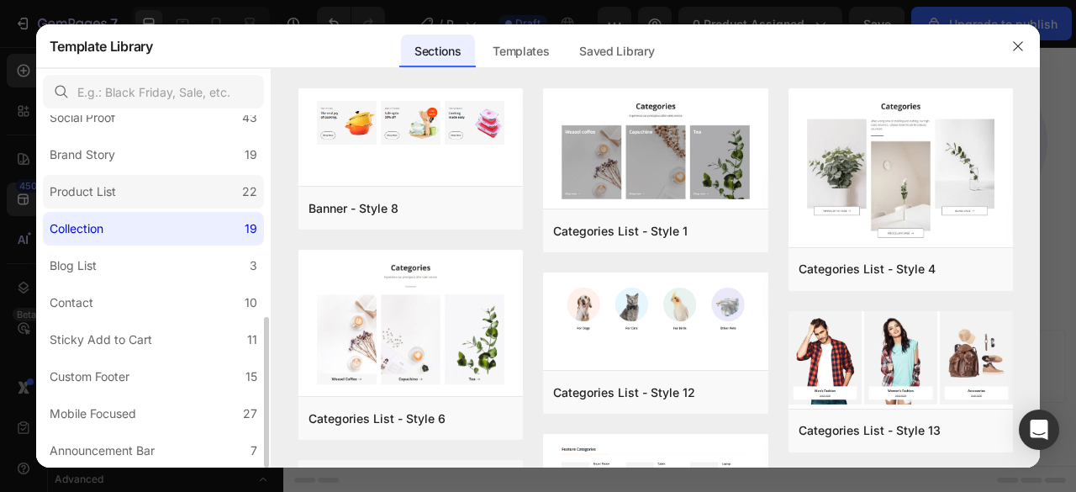
click at [111, 192] on div "Product List" at bounding box center [83, 192] width 66 height 20
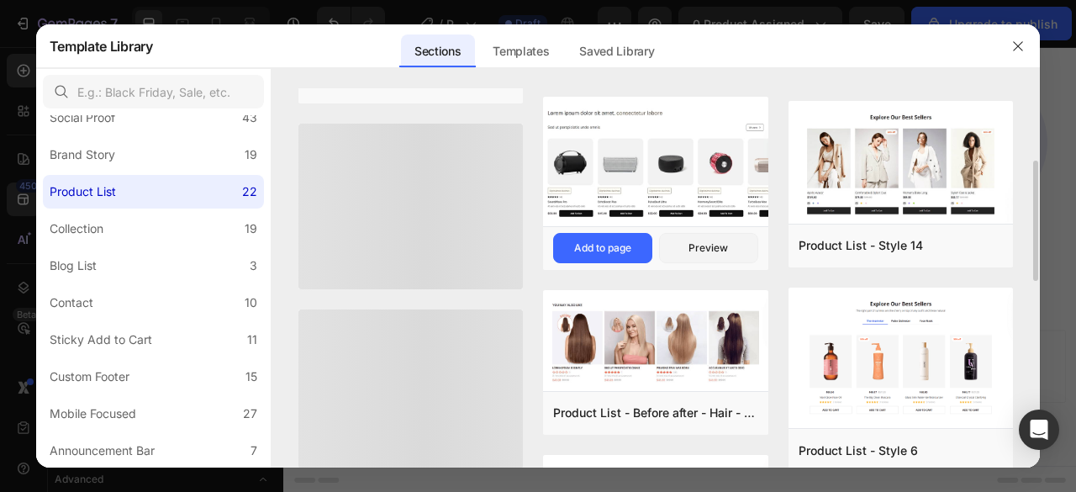
scroll to position [208, 0]
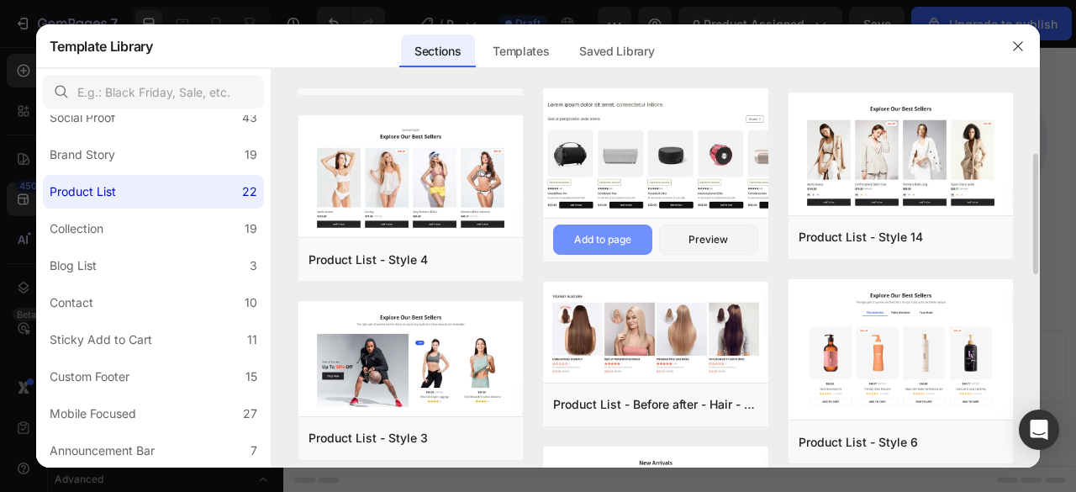
click at [597, 229] on button "Add to page" at bounding box center [602, 239] width 99 height 30
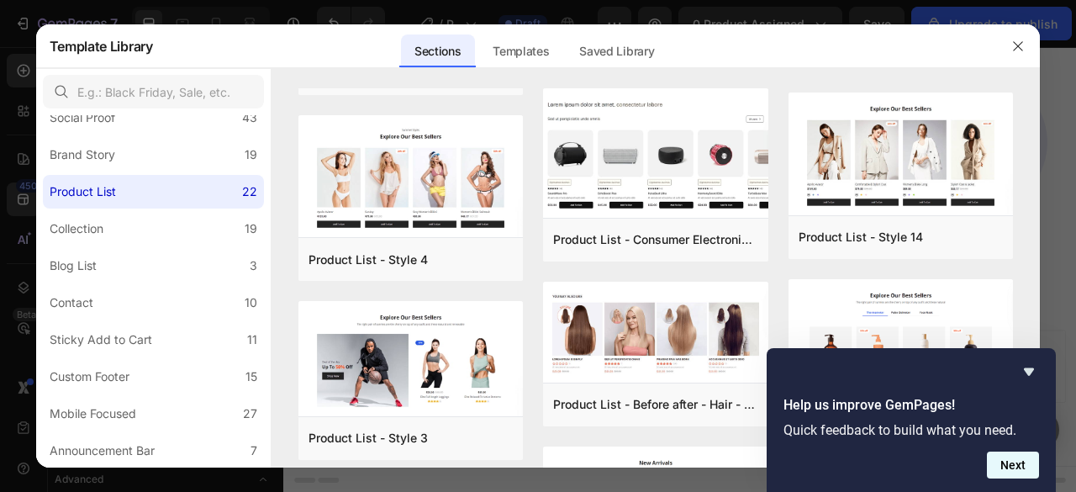
click at [1019, 465] on button "Next" at bounding box center [1013, 464] width 52 height 27
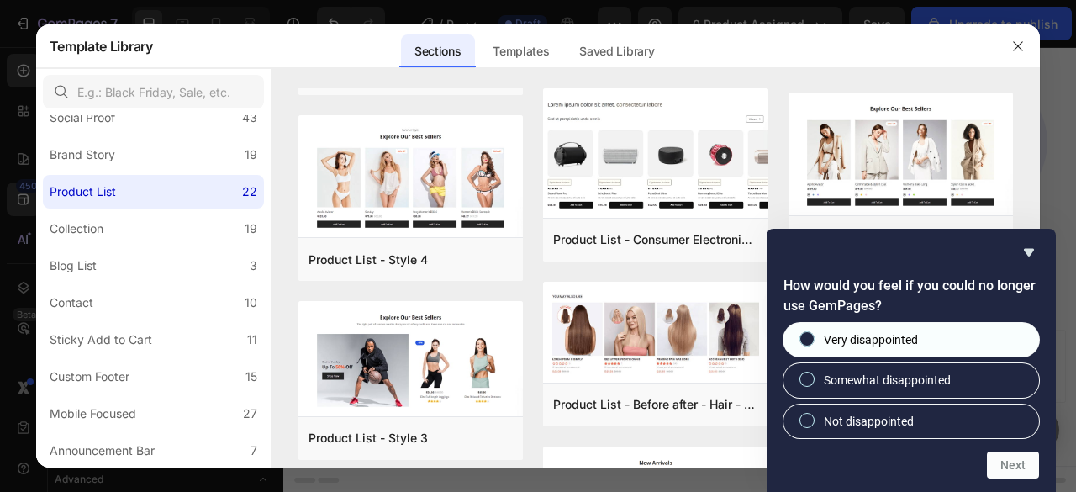
click at [802, 336] on input "Very disappointed" at bounding box center [807, 339] width 11 height 11
radio input "true"
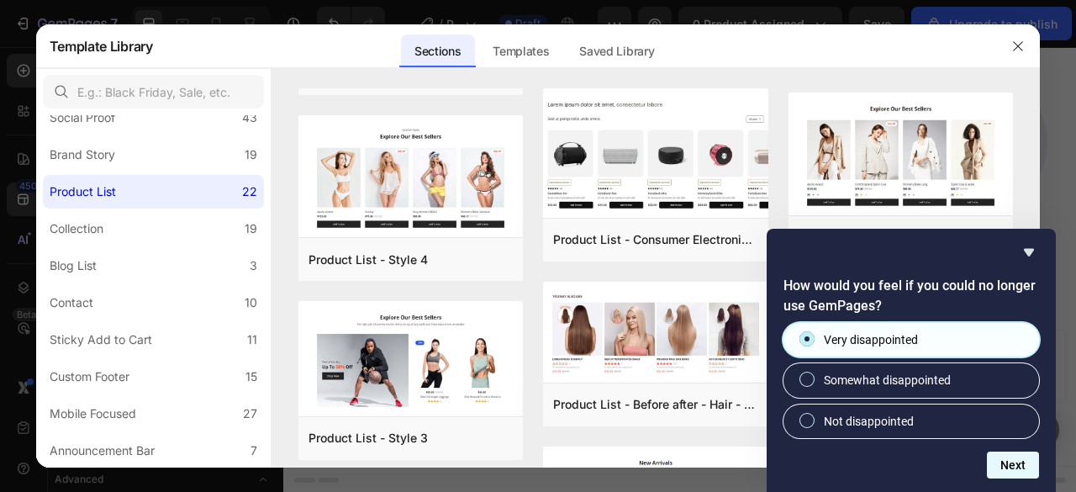
click at [1005, 467] on button "Next" at bounding box center [1013, 464] width 52 height 27
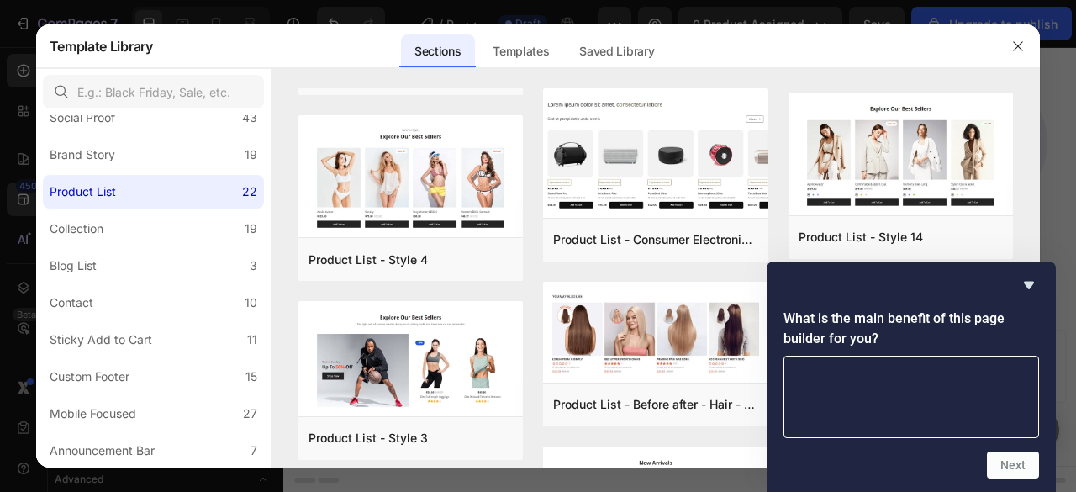
click at [696, 473] on div at bounding box center [538, 246] width 1076 height 492
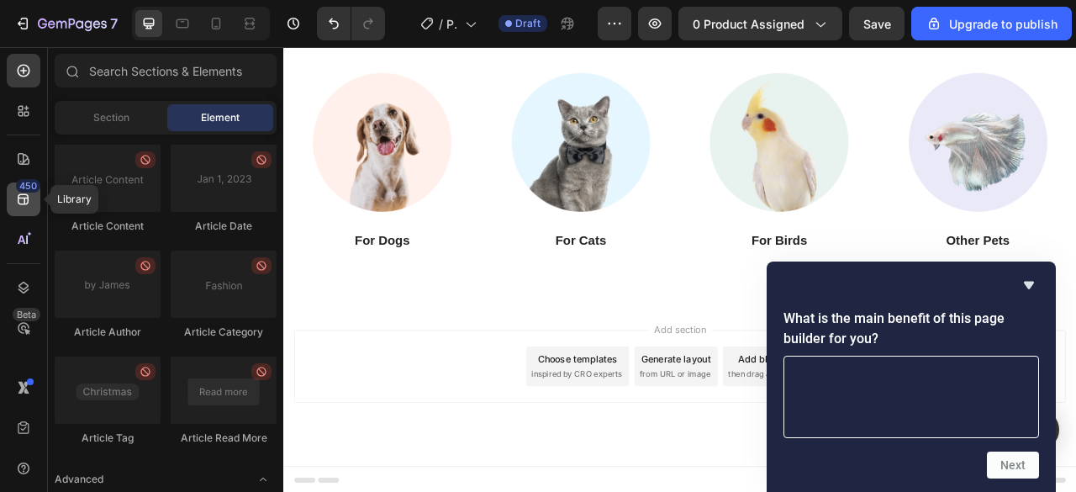
click at [33, 198] on div "450" at bounding box center [24, 199] width 34 height 34
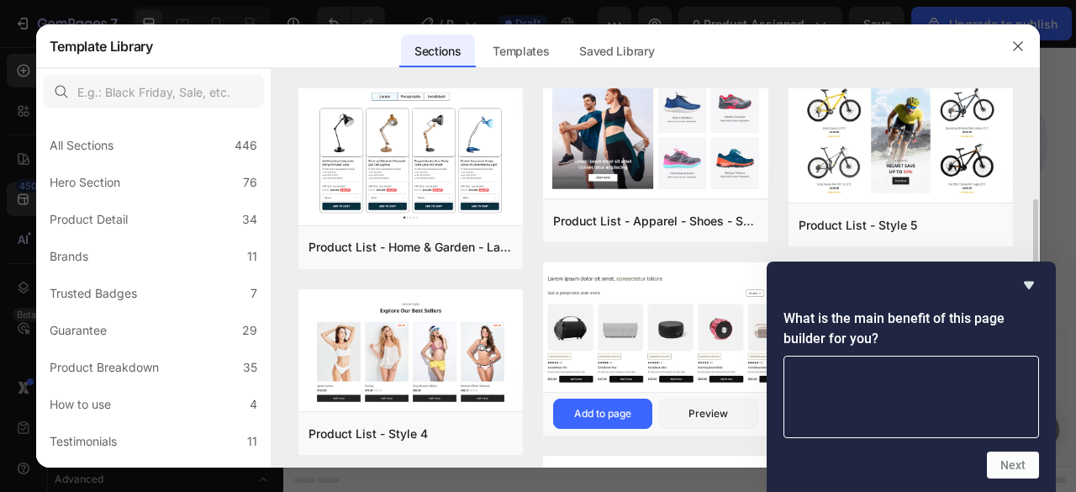
scroll to position [114, 0]
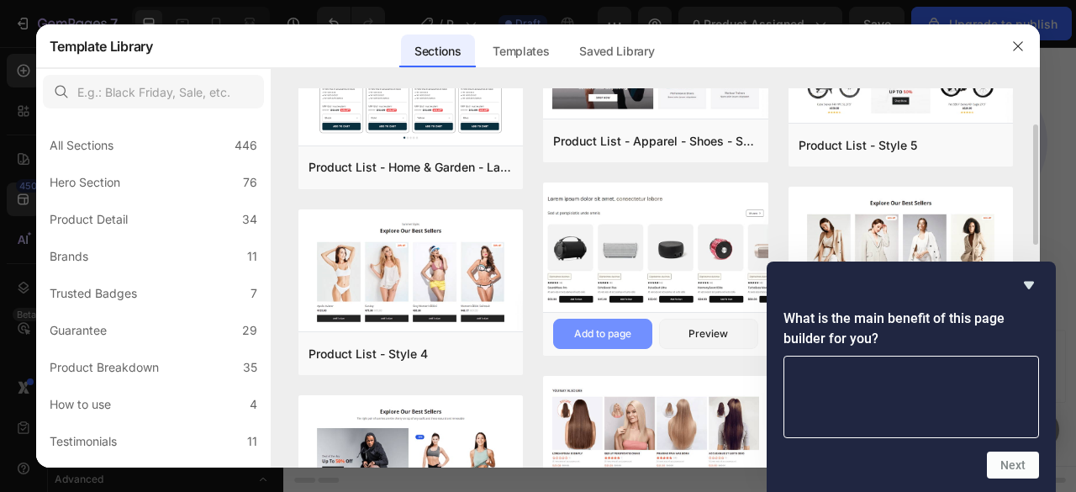
click at [597, 326] on div "Add to page" at bounding box center [602, 333] width 57 height 15
click at [1032, 287] on icon "Hide survey" at bounding box center [1029, 285] width 20 height 20
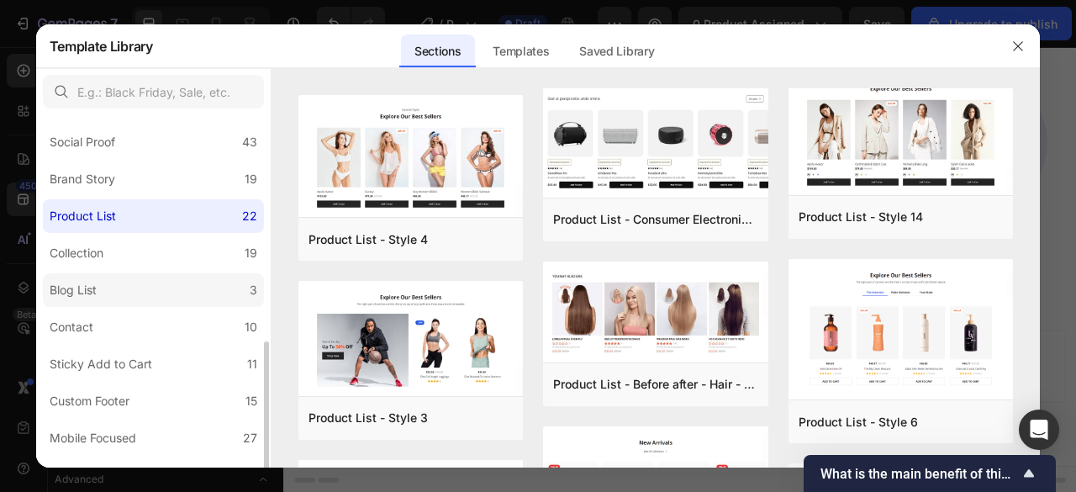
scroll to position [472, 0]
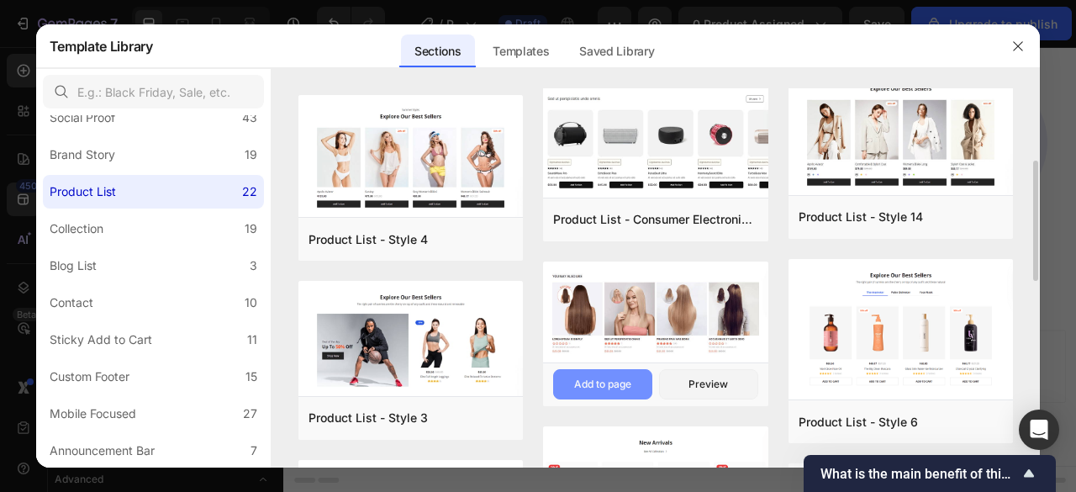
click at [597, 382] on div "Add to page" at bounding box center [602, 384] width 57 height 15
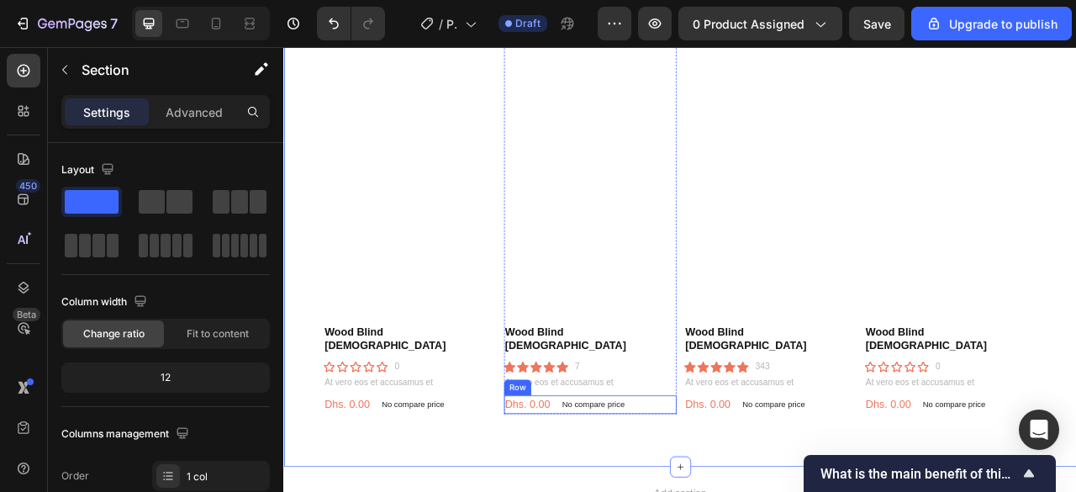
scroll to position [1154, 0]
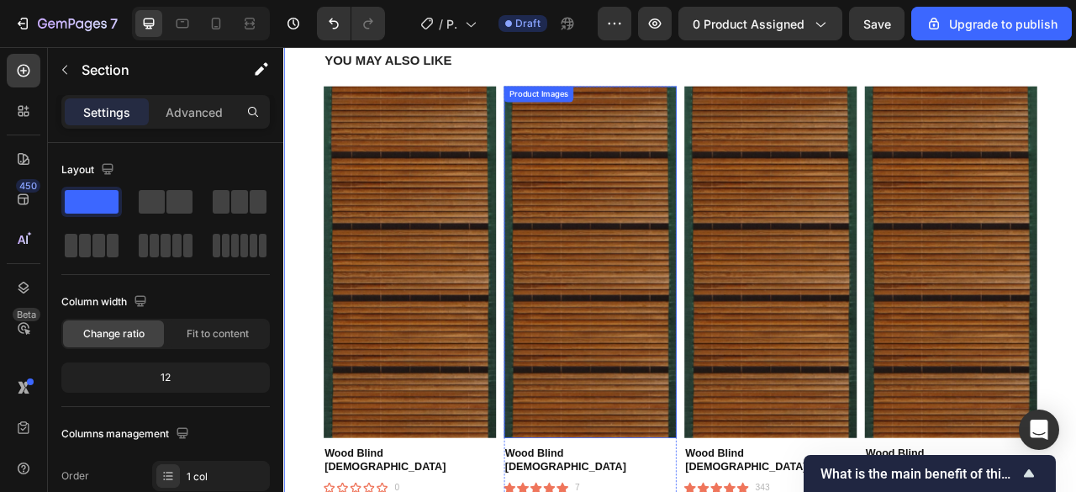
scroll to position [838, 0]
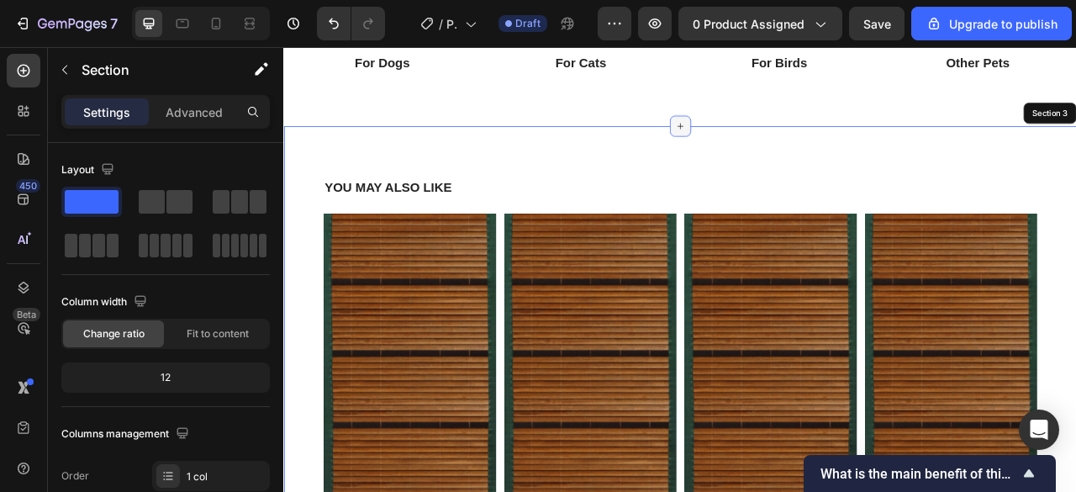
click at [781, 148] on icon at bounding box center [787, 146] width 13 height 13
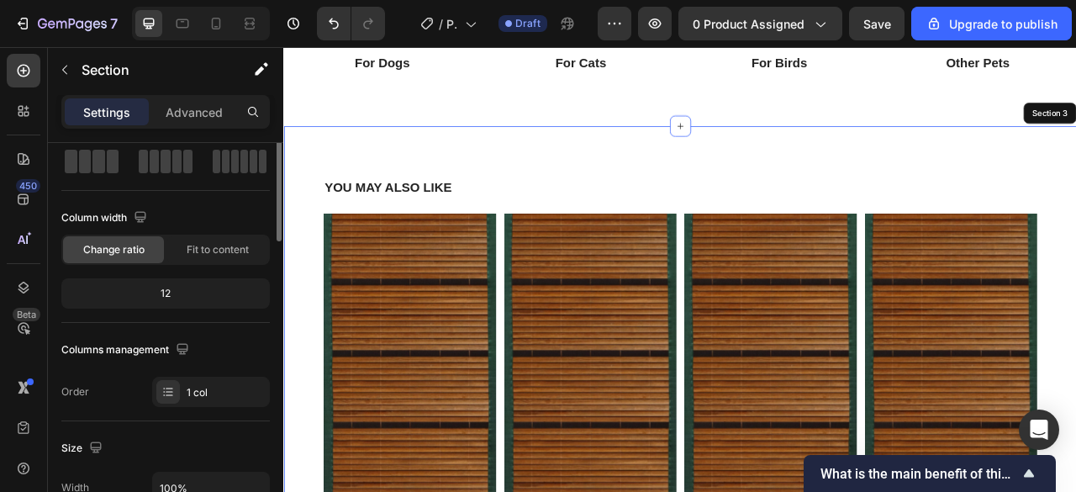
scroll to position [0, 0]
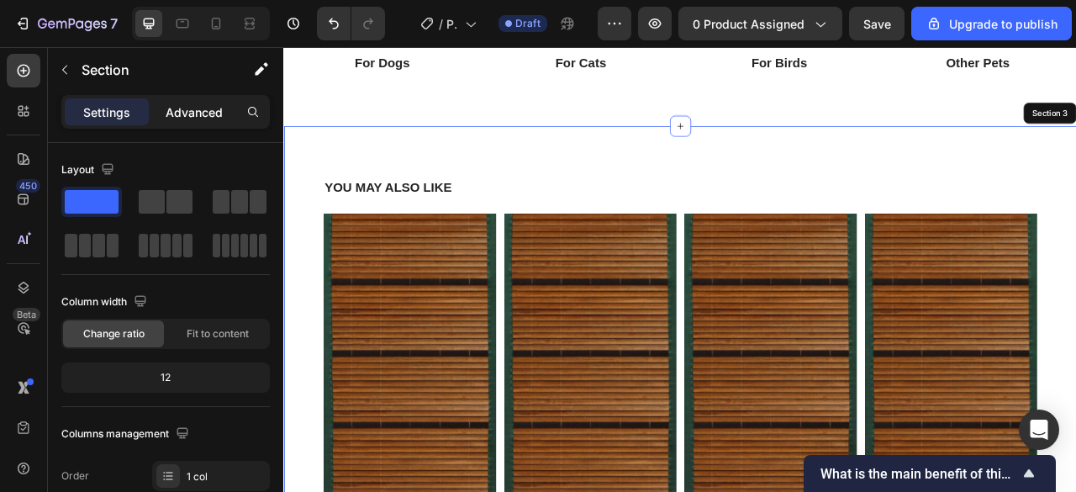
click at [191, 106] on p "Advanced" at bounding box center [194, 112] width 57 height 18
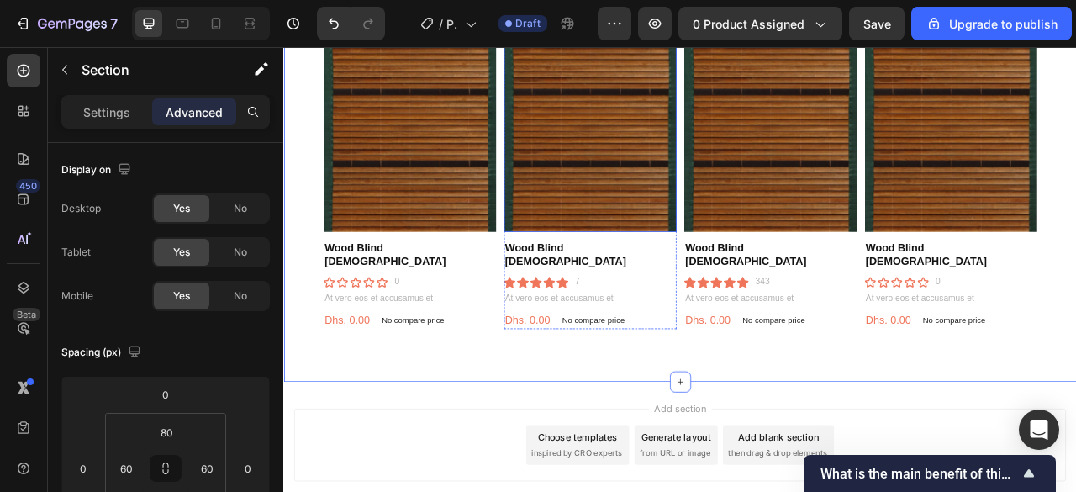
scroll to position [1260, 0]
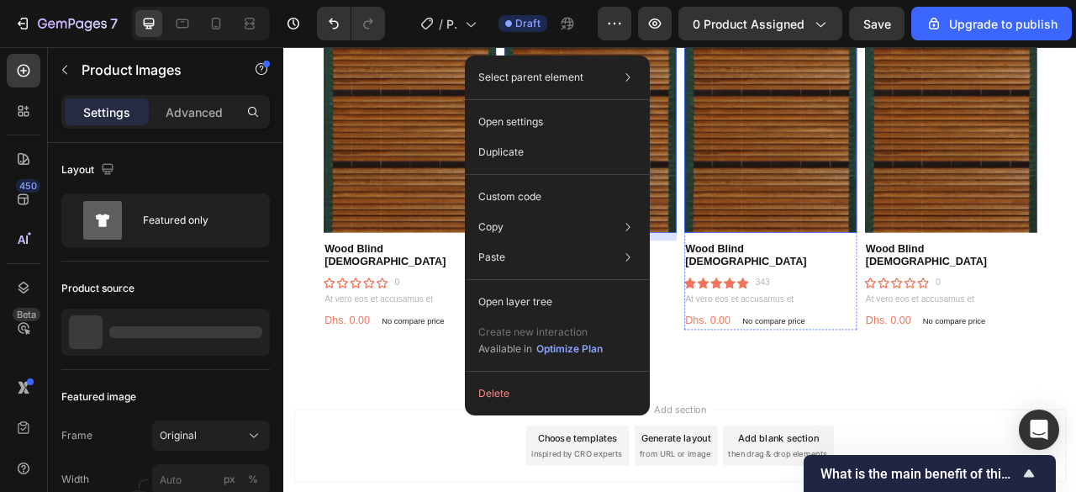
click at [818, 214] on img at bounding box center [902, 59] width 219 height 446
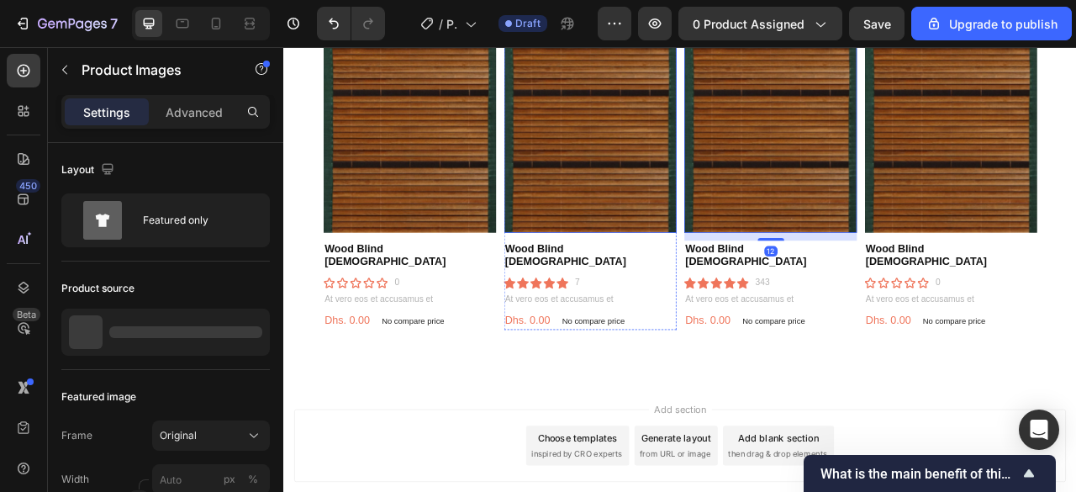
click at [712, 214] on img at bounding box center [672, 59] width 219 height 446
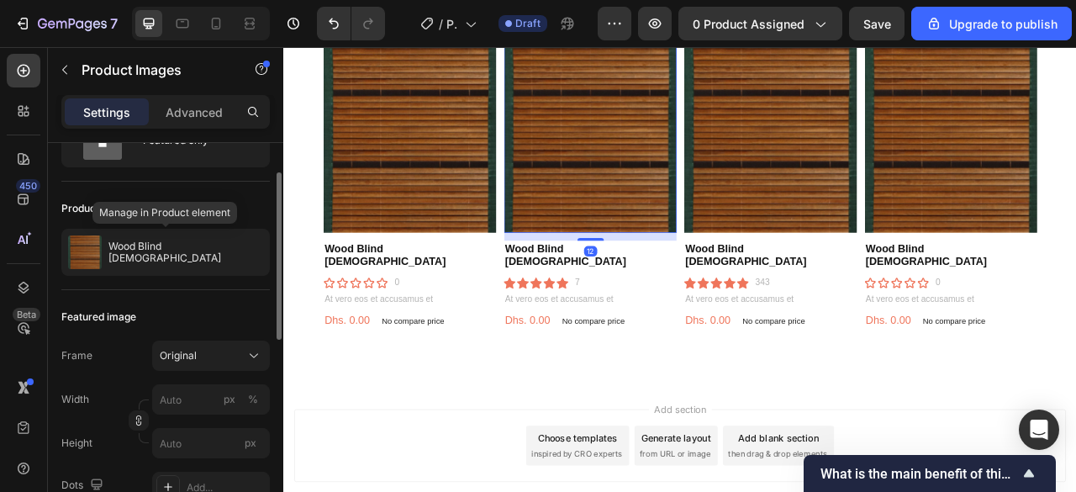
scroll to position [84, 0]
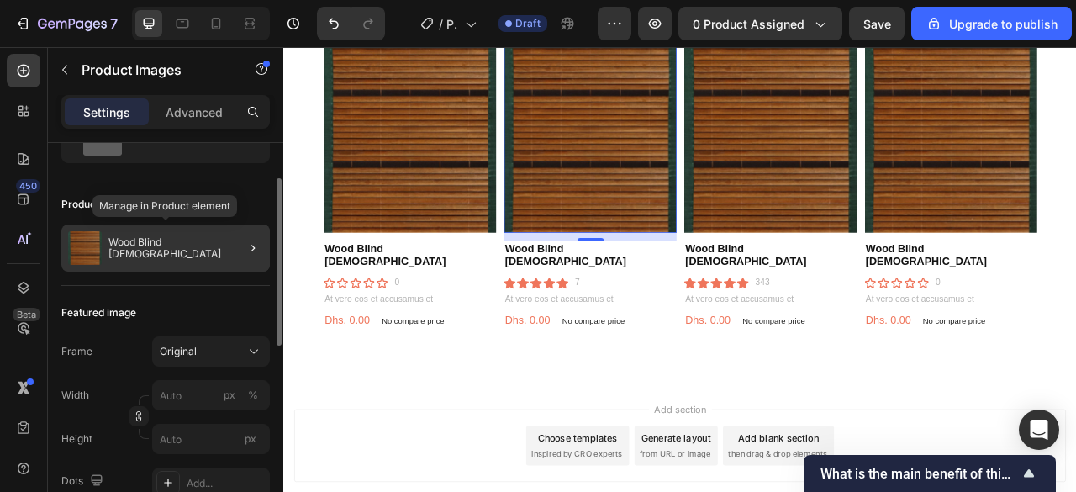
click at [153, 245] on p "Wood Blind [DEMOGRAPHIC_DATA]" at bounding box center [185, 248] width 155 height 24
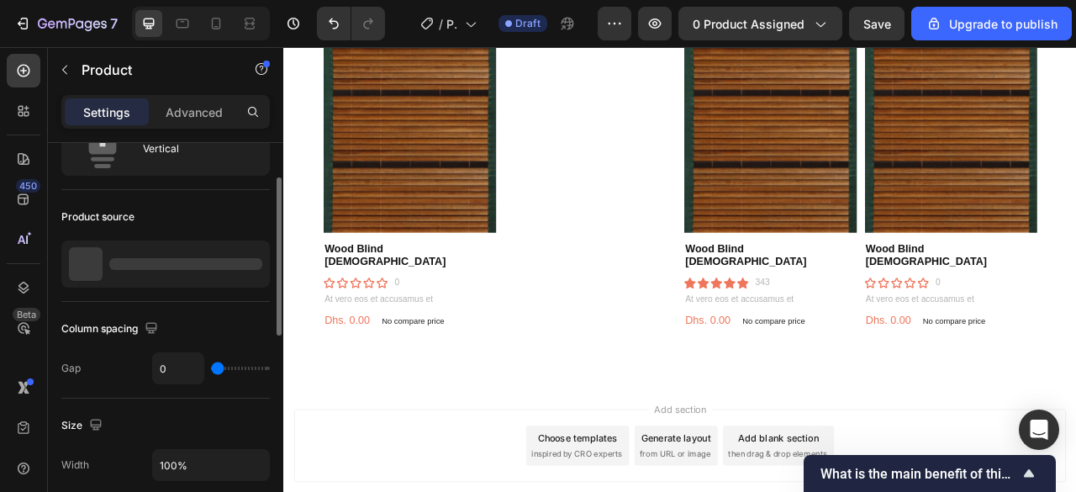
scroll to position [76, 0]
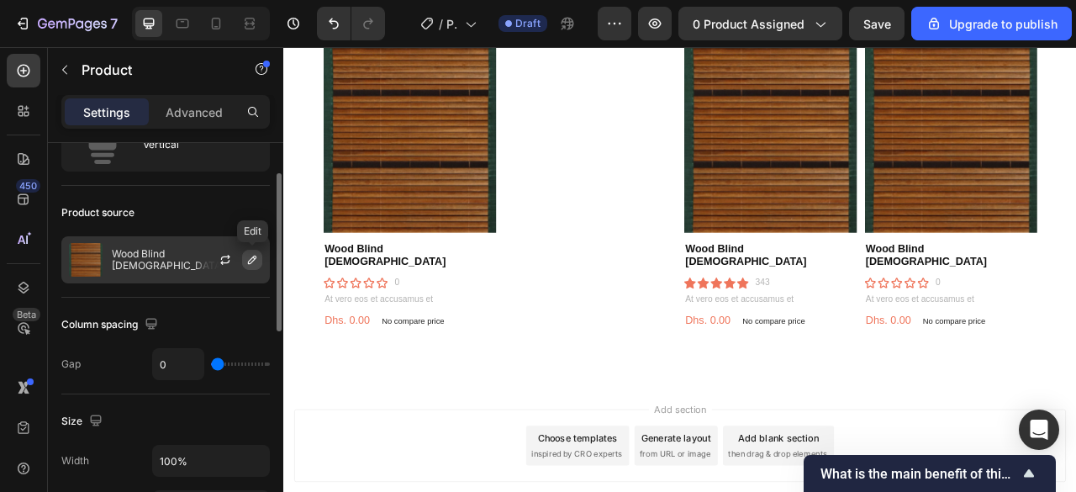
click at [250, 253] on icon "button" at bounding box center [251, 259] width 13 height 13
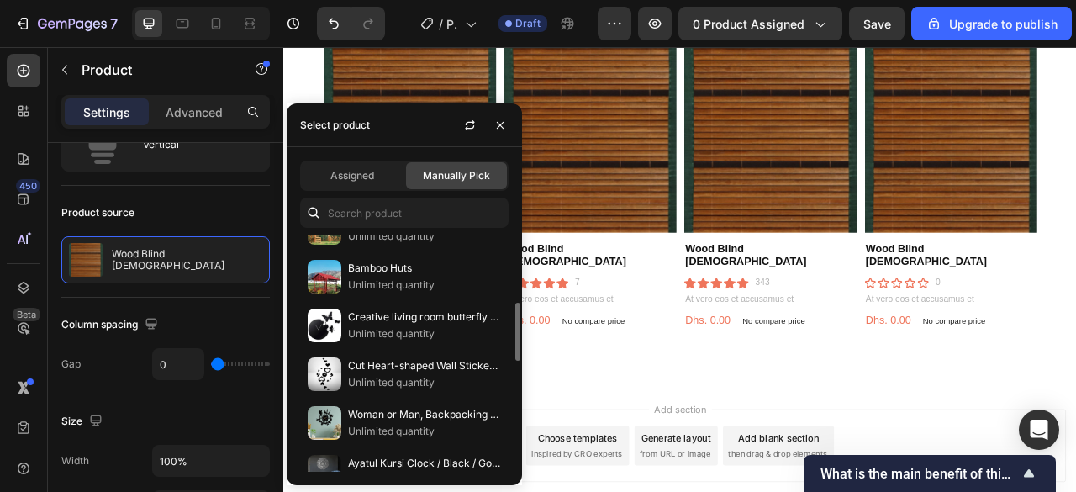
scroll to position [276, 0]
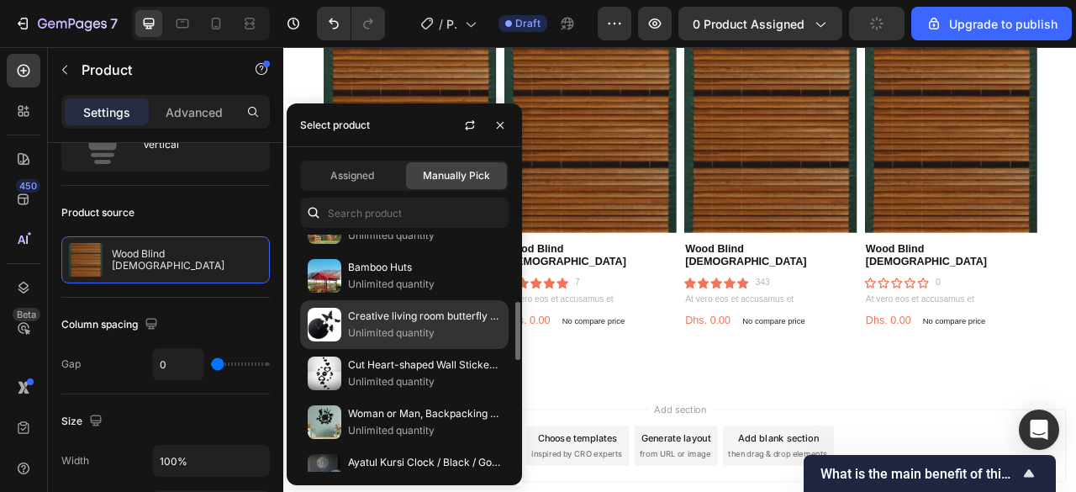
click at [355, 308] on p "Creative living room butterfly wall clock 18 x 25" at bounding box center [424, 316] width 153 height 17
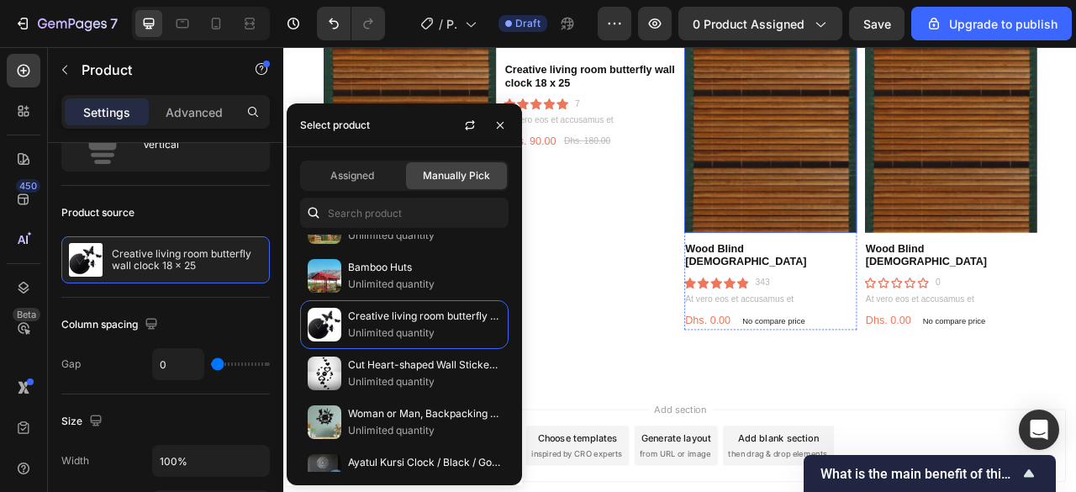
click at [861, 151] on img at bounding box center [902, 59] width 219 height 446
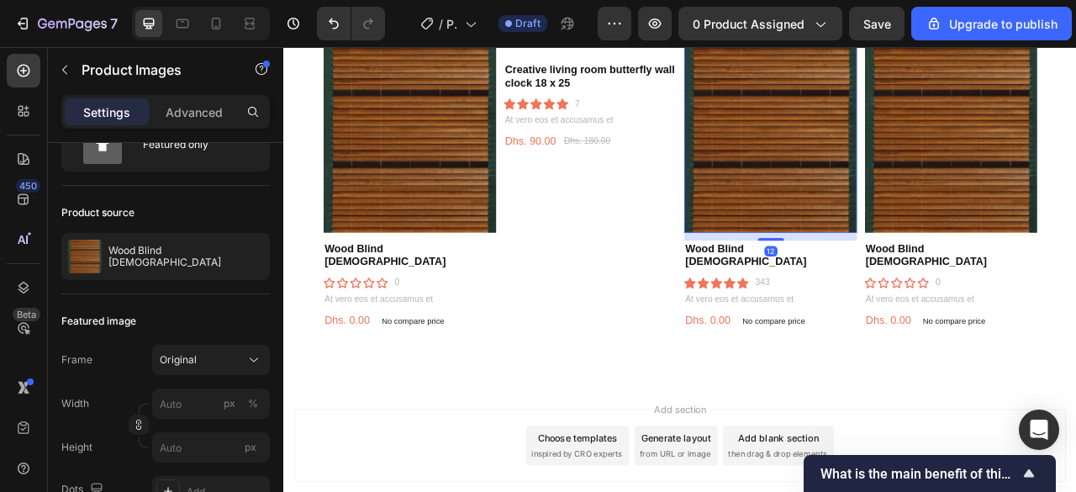
scroll to position [0, 0]
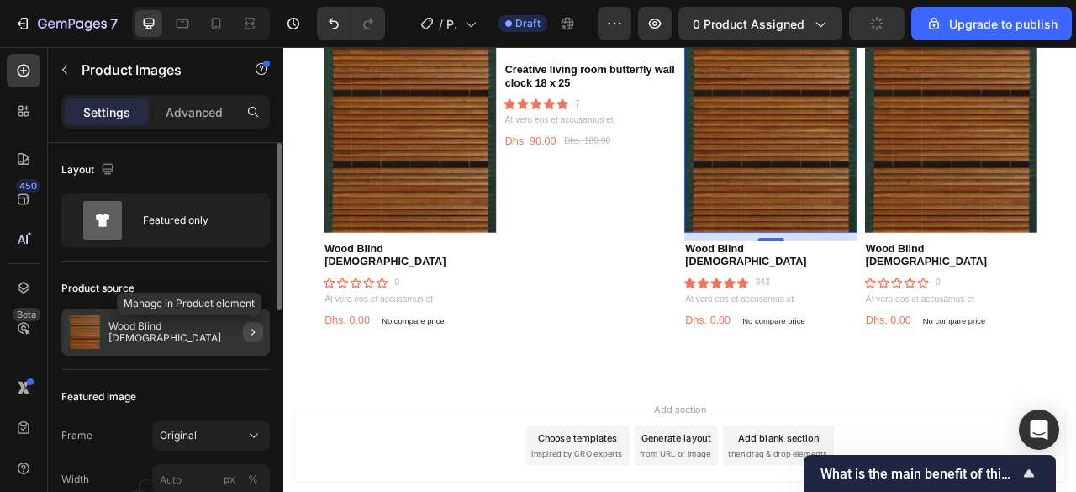
click at [251, 330] on icon "button" at bounding box center [252, 331] width 13 height 13
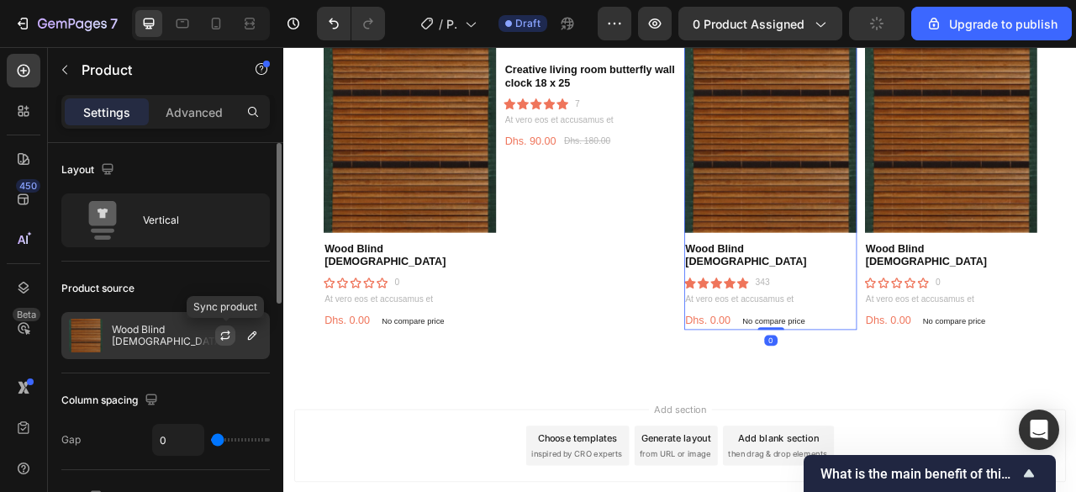
click at [225, 330] on icon "button" at bounding box center [225, 335] width 13 height 13
click at [248, 332] on icon "button" at bounding box center [251, 335] width 13 height 13
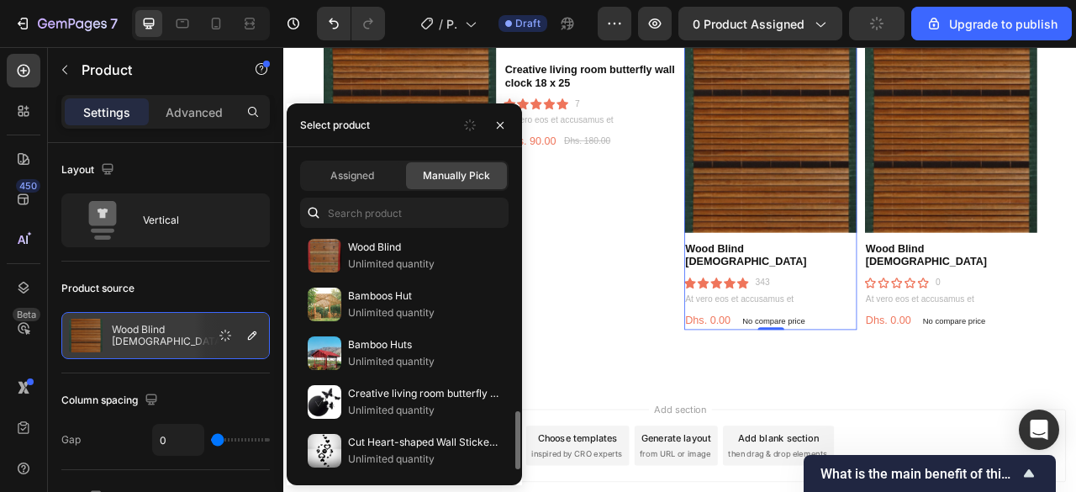
scroll to position [310, 0]
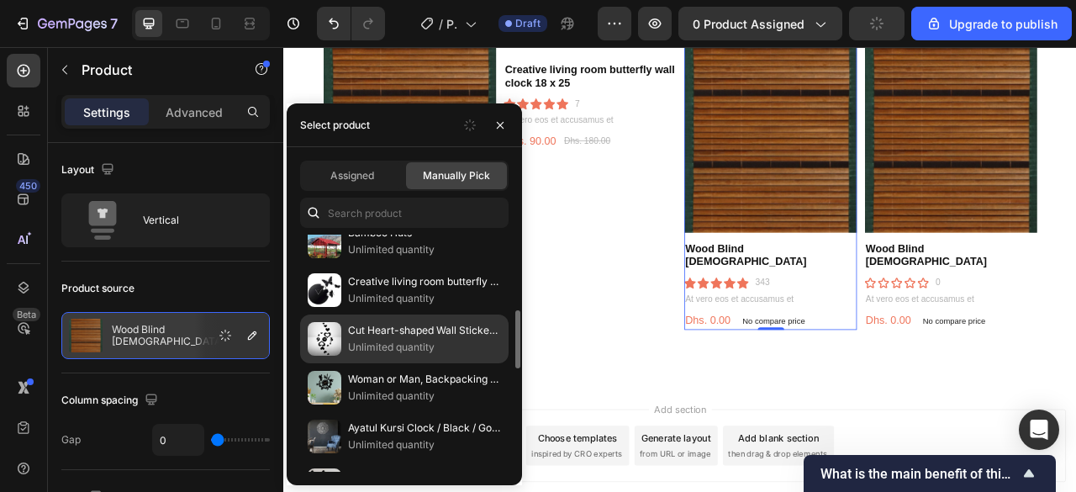
click at [362, 331] on p "Cut Heart-shaped Wall Sticker Wall Clock / Black / Golden / Silver / 30 x 30 CM" at bounding box center [424, 330] width 153 height 17
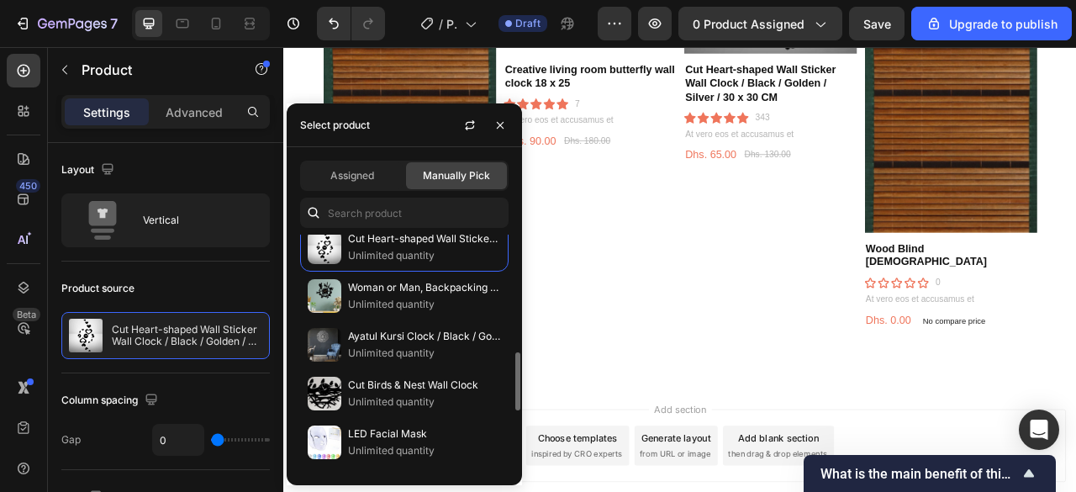
scroll to position [424, 0]
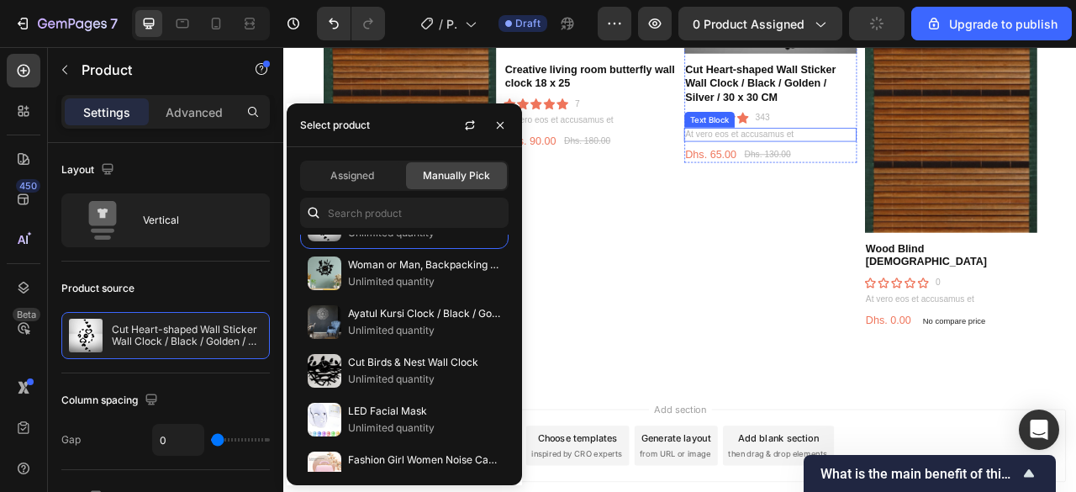
click at [860, 152] on p "At vero eos et accusamus et" at bounding box center [902, 158] width 216 height 14
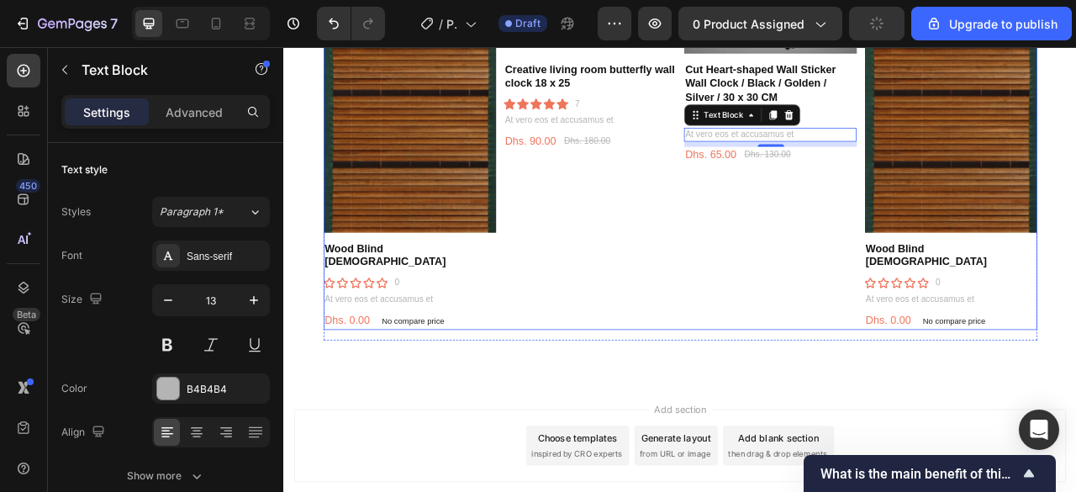
click at [723, 219] on div "Product Images Creative living room butterfly wall clock 18 x 25 Product Title …" at bounding box center [672, 121] width 219 height 571
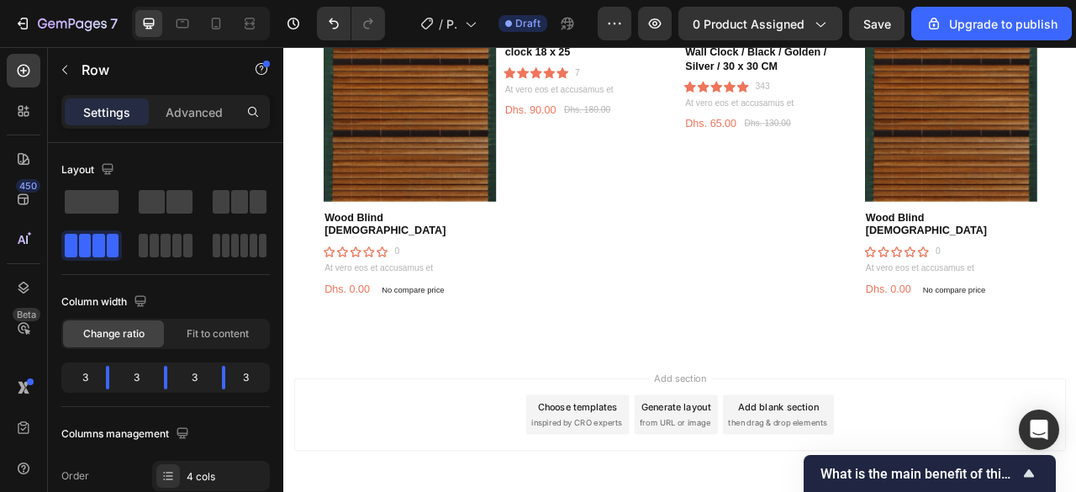
scroll to position [1337, 0]
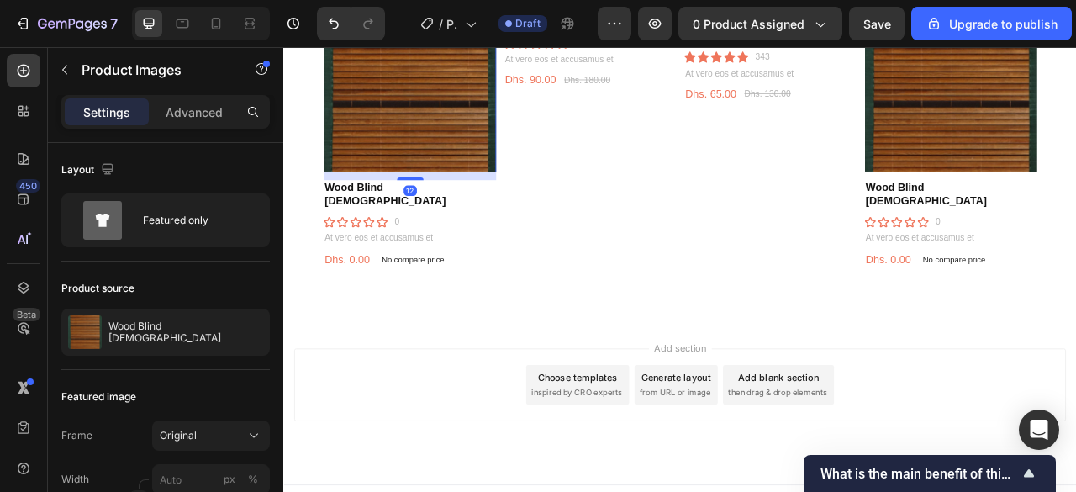
click at [21, 192] on icon at bounding box center [23, 199] width 17 height 17
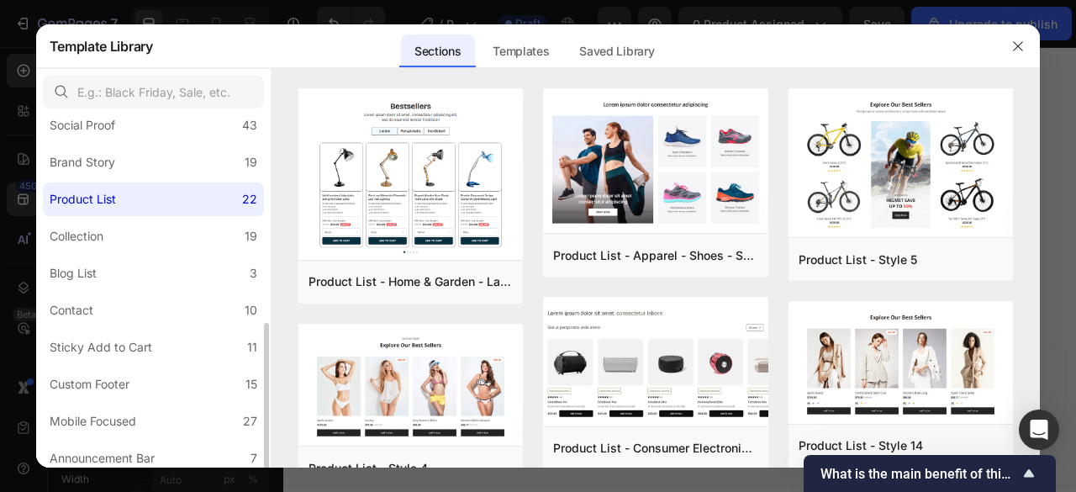
scroll to position [472, 0]
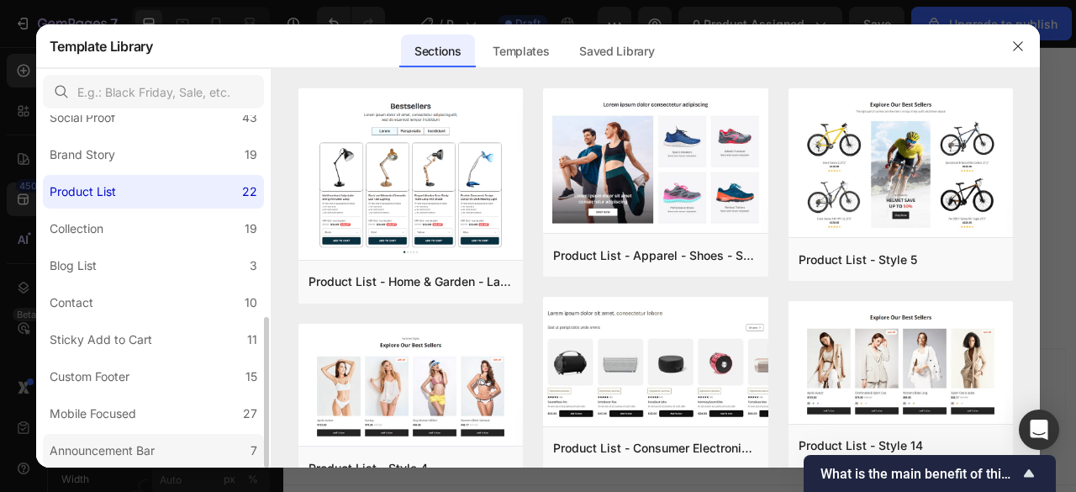
click at [134, 452] on div "Announcement Bar" at bounding box center [102, 450] width 105 height 20
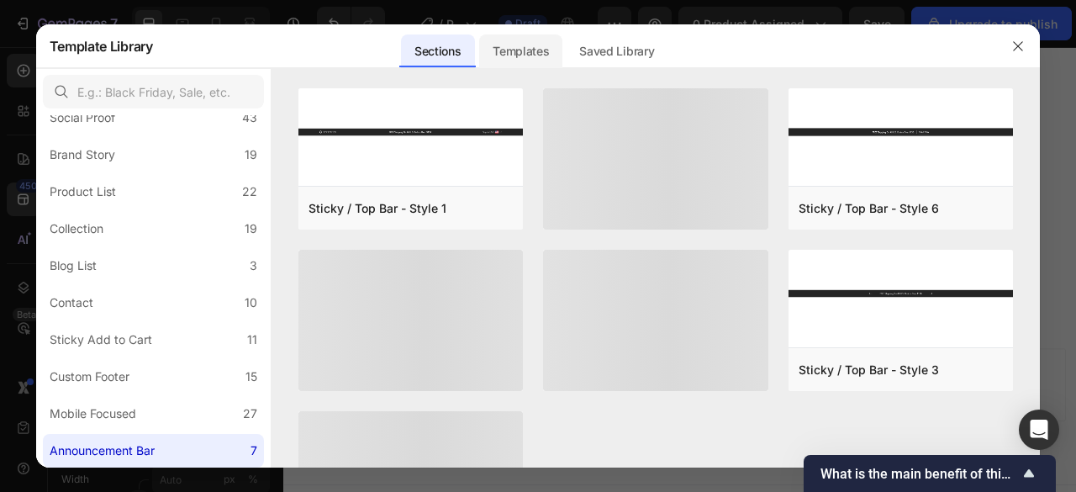
click at [526, 42] on div "Templates" at bounding box center [520, 51] width 83 height 34
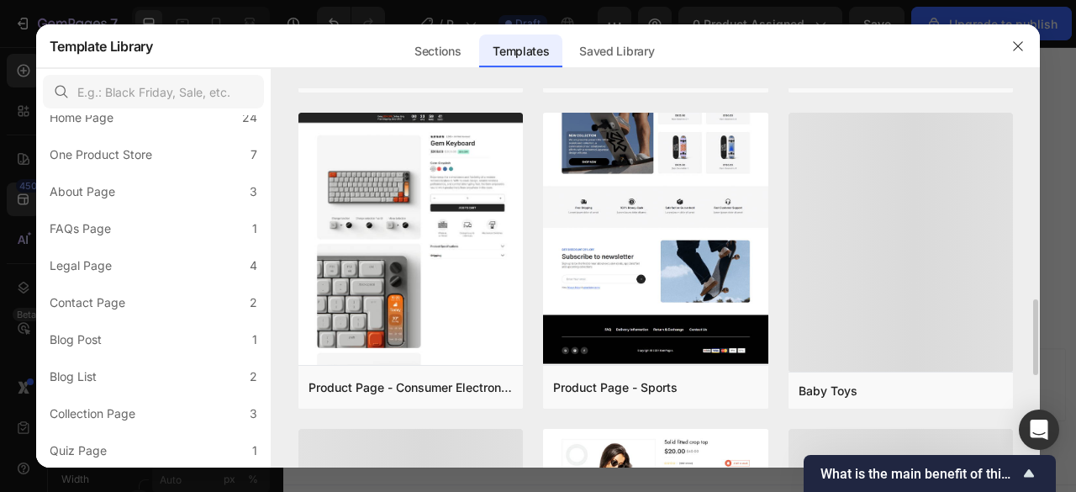
scroll to position [925, 0]
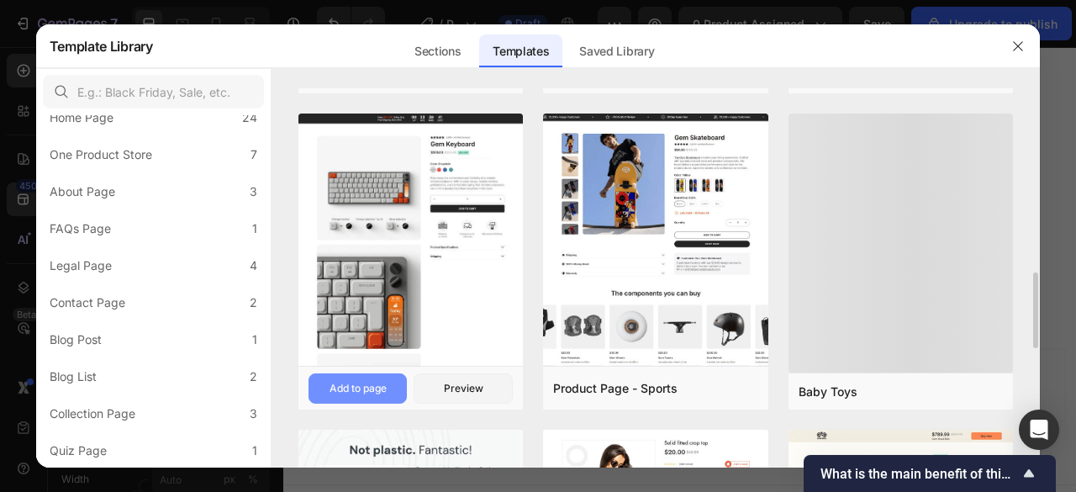
click at [366, 385] on div "Add to page" at bounding box center [357, 388] width 57 height 15
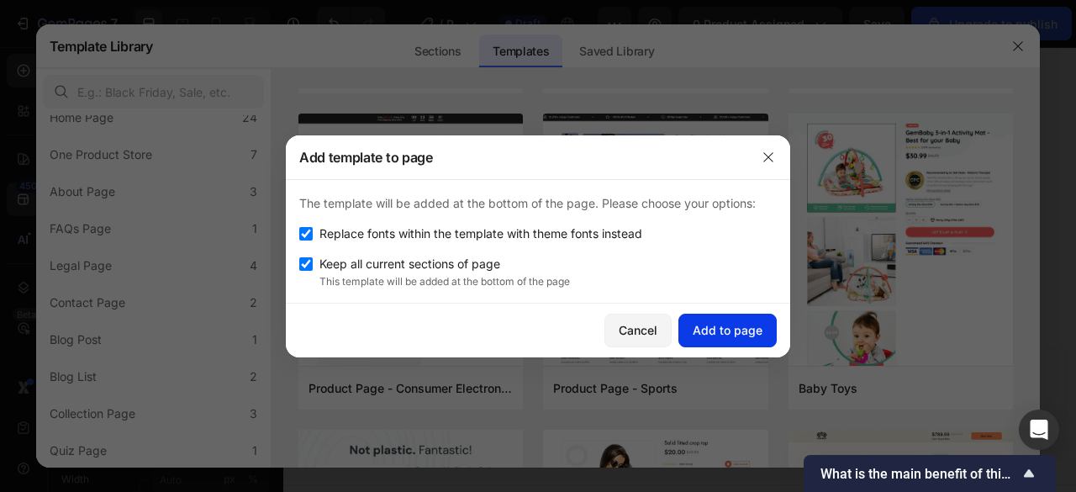
click at [714, 324] on div "Add to page" at bounding box center [728, 330] width 70 height 18
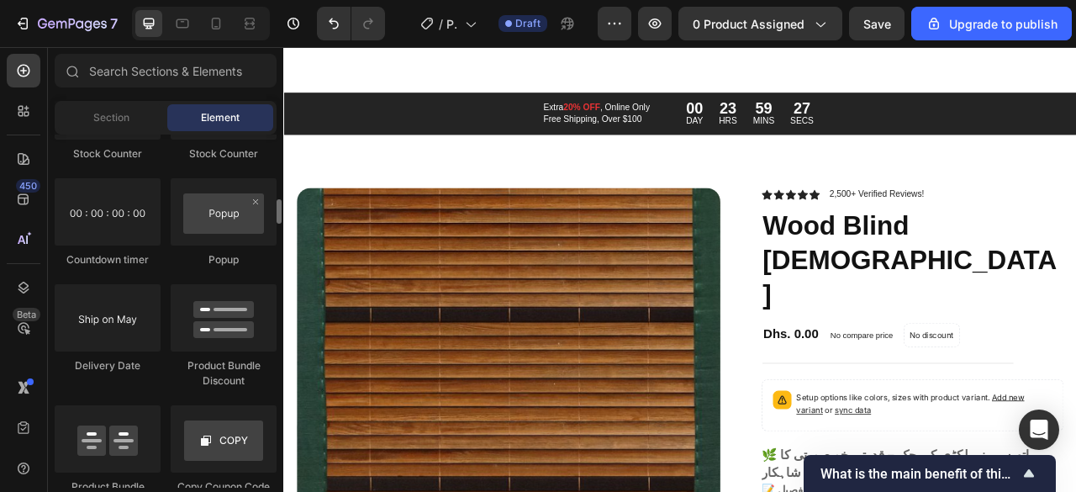
scroll to position [3370, 0]
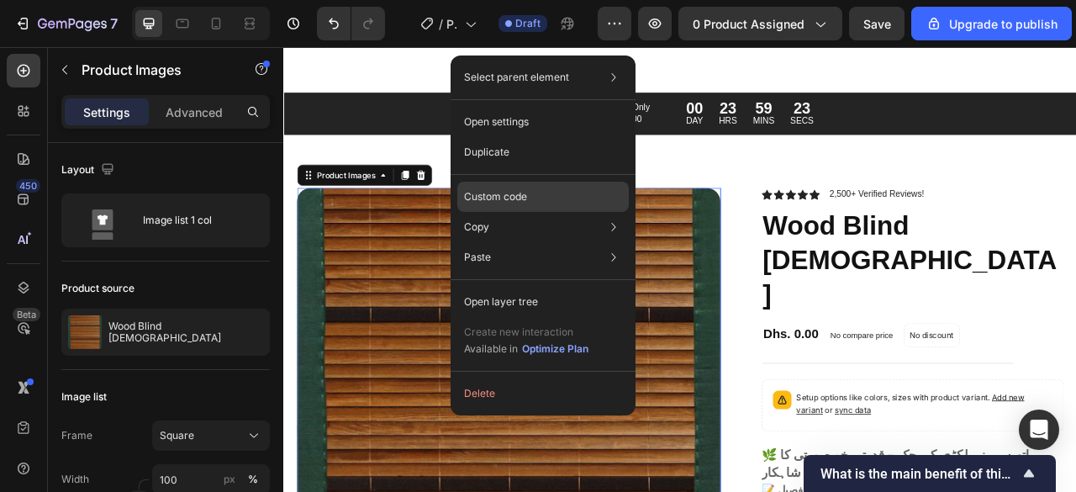
click at [512, 198] on p "Custom code" at bounding box center [495, 196] width 63 height 15
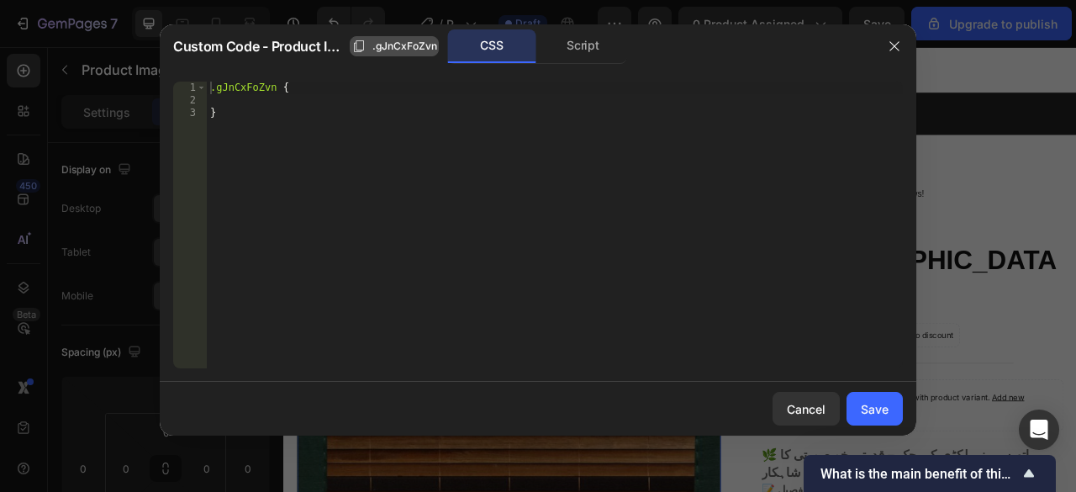
click at [387, 45] on span ".gJnCxFoZvn" at bounding box center [404, 46] width 65 height 15
click at [580, 47] on div "Script" at bounding box center [583, 46] width 88 height 34
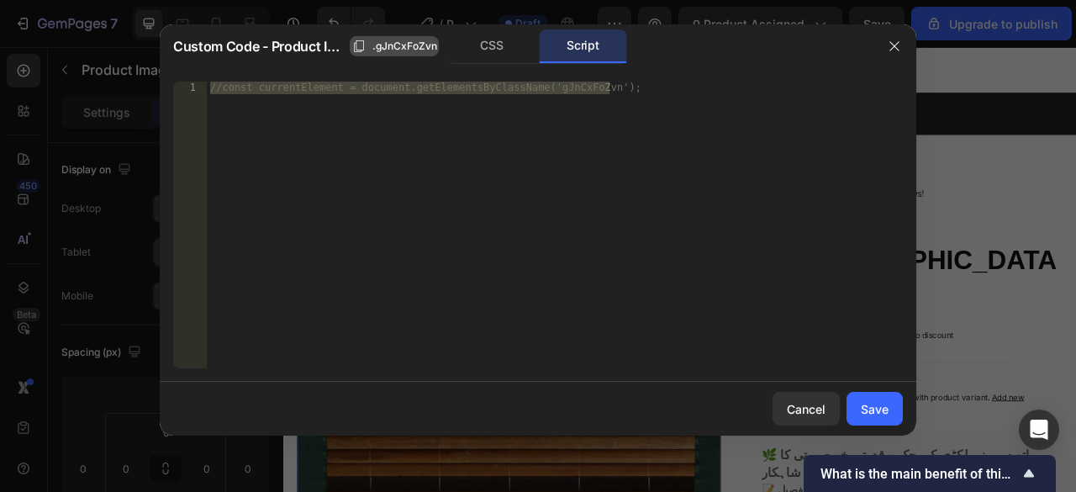
click at [380, 44] on span ".gJnCxFoZvn" at bounding box center [404, 46] width 65 height 15
click at [792, 411] on div "Cancel" at bounding box center [806, 409] width 39 height 18
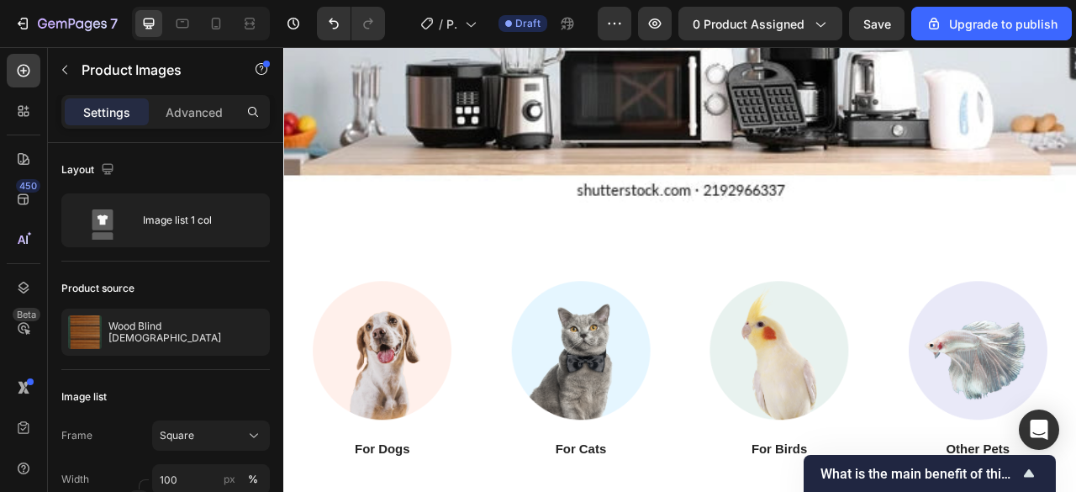
scroll to position [371, 0]
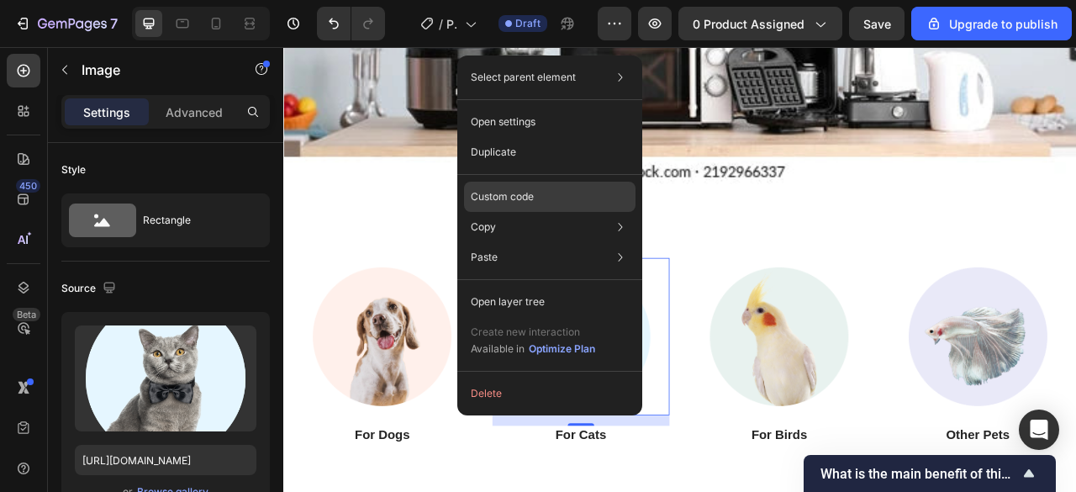
click at [518, 192] on p "Custom code" at bounding box center [502, 196] width 63 height 15
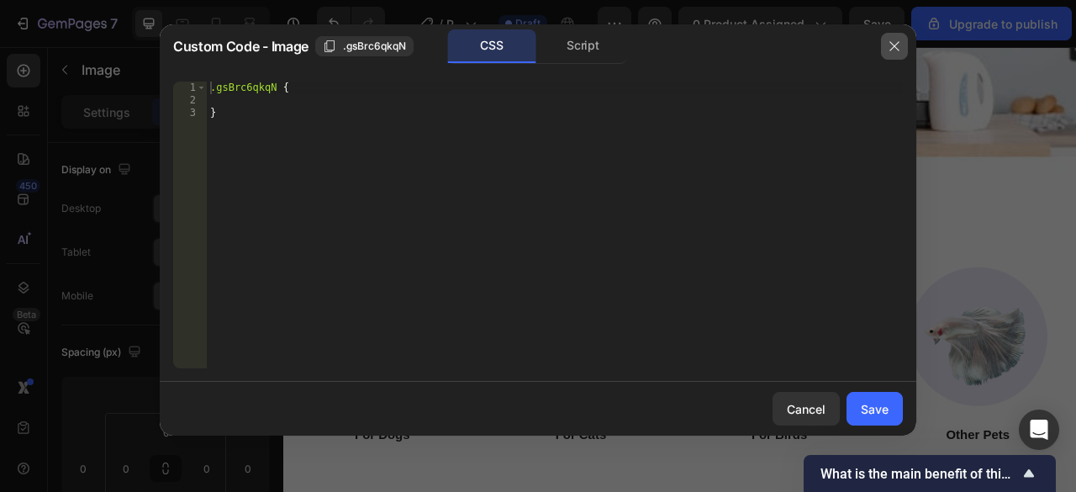
click at [889, 45] on icon "button" at bounding box center [894, 46] width 13 height 13
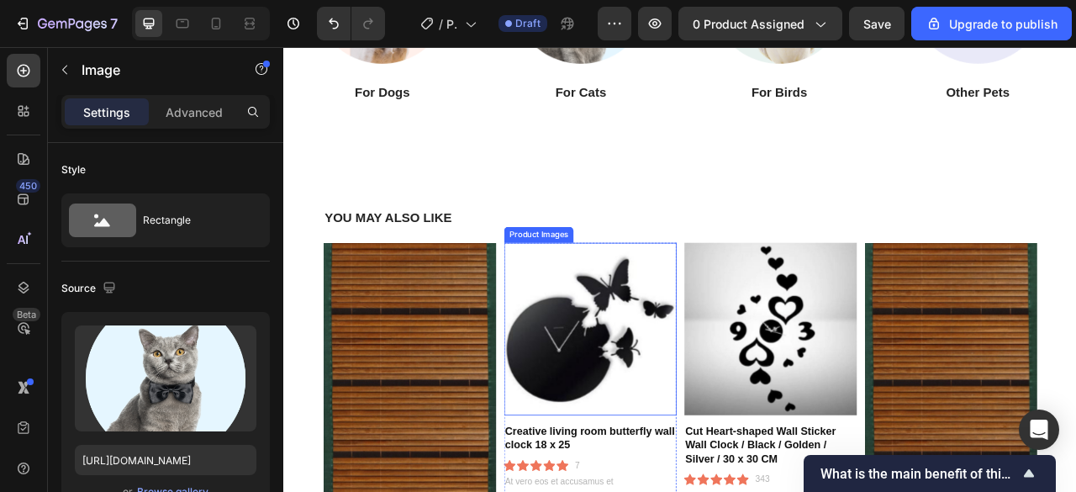
scroll to position [799, 0]
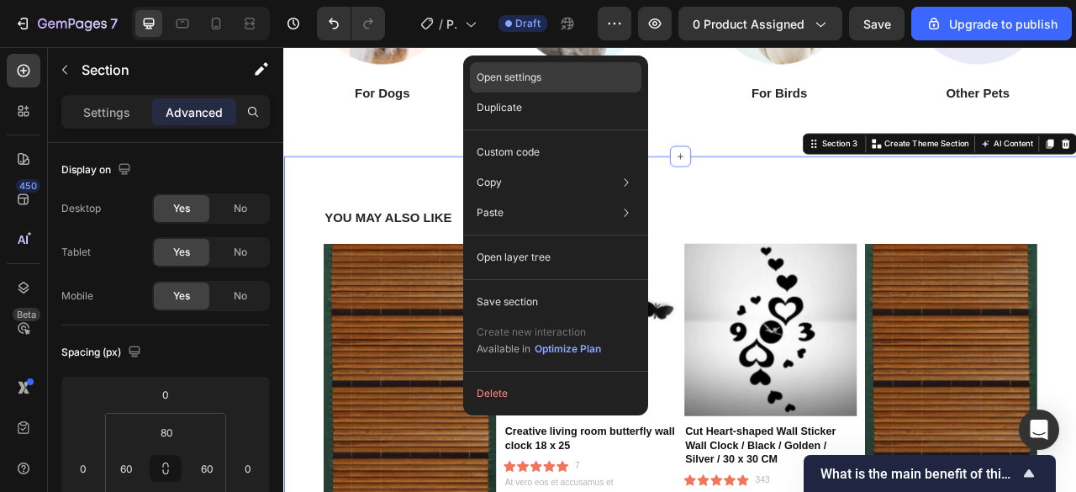
click at [517, 75] on p "Open settings" at bounding box center [509, 77] width 65 height 15
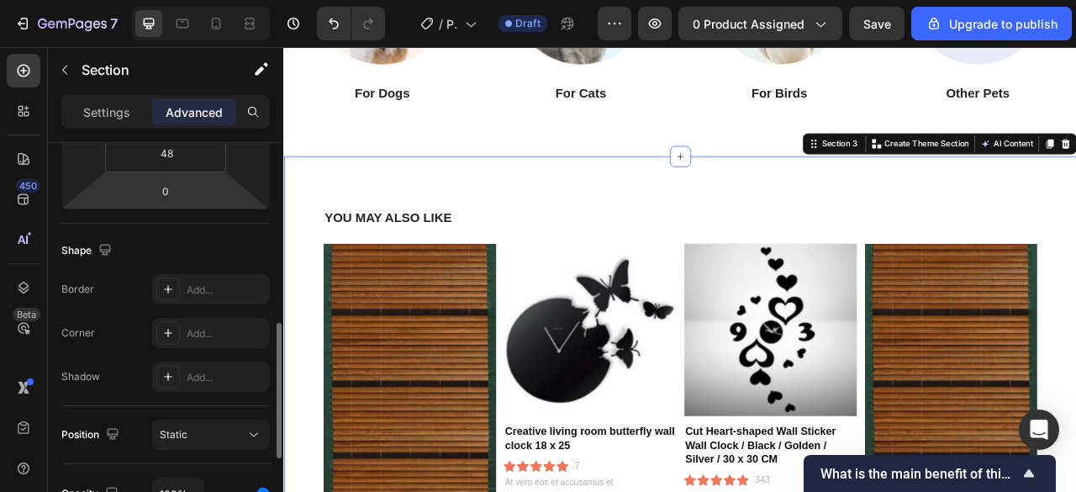
scroll to position [397, 0]
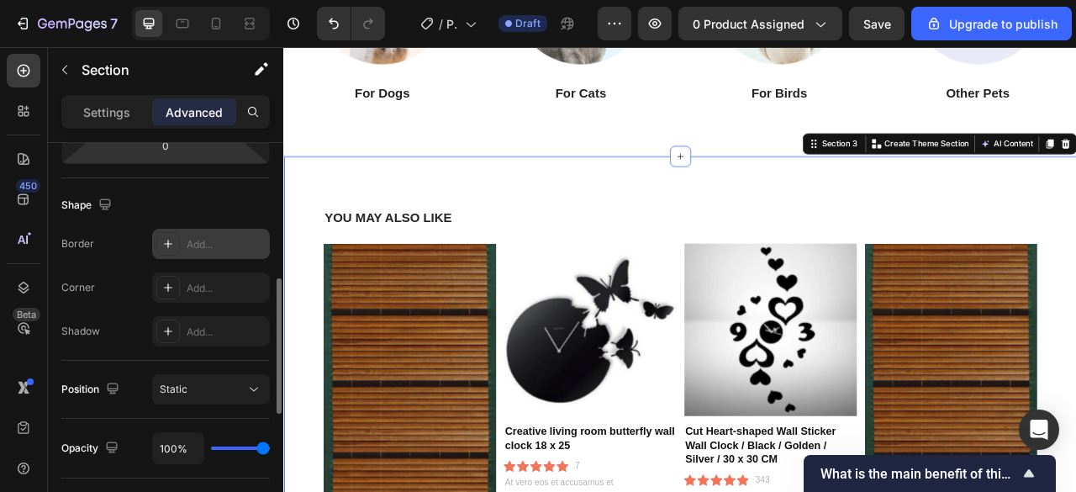
click at [200, 237] on div "Add..." at bounding box center [226, 244] width 79 height 15
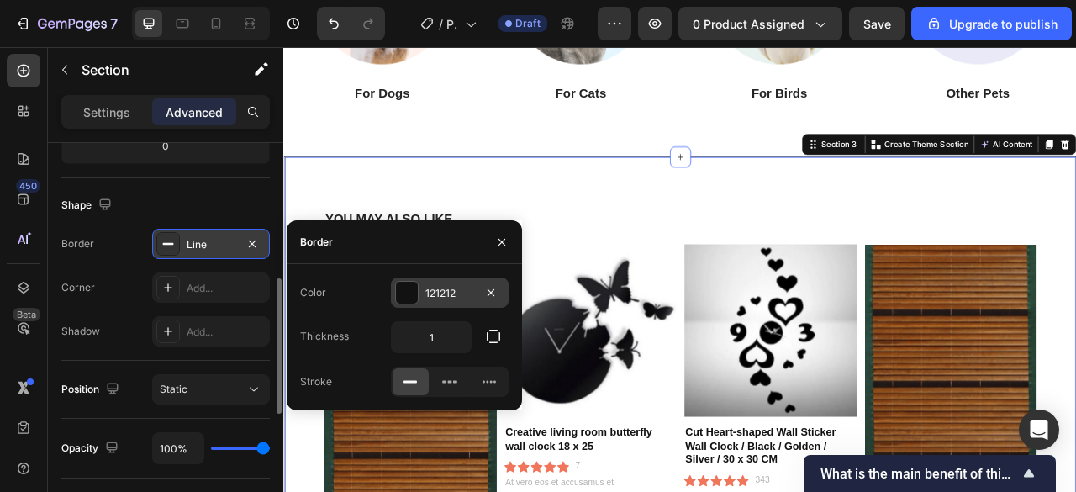
click at [407, 294] on div at bounding box center [407, 293] width 22 height 22
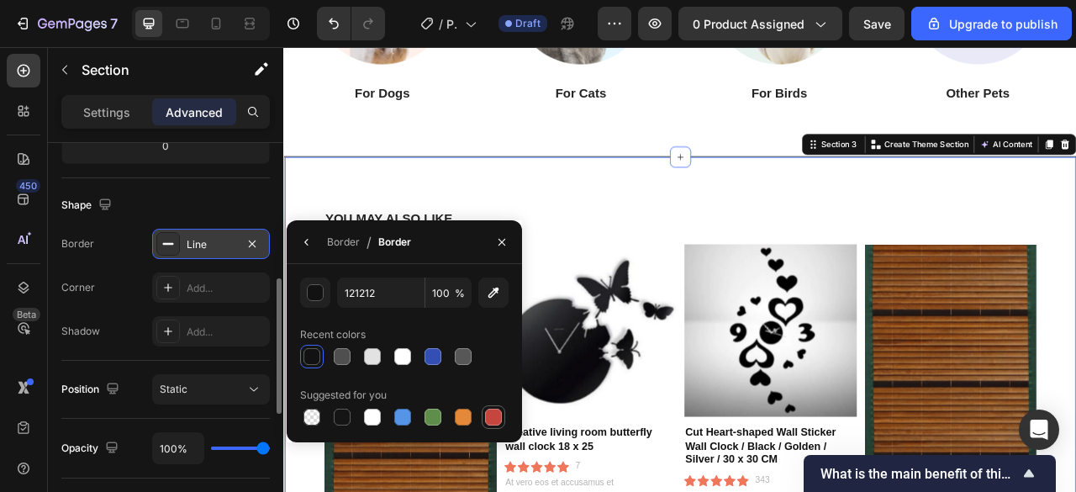
click at [502, 408] on div at bounding box center [493, 417] width 20 height 20
type input "C5453F"
click at [247, 195] on div "Shape" at bounding box center [165, 205] width 208 height 27
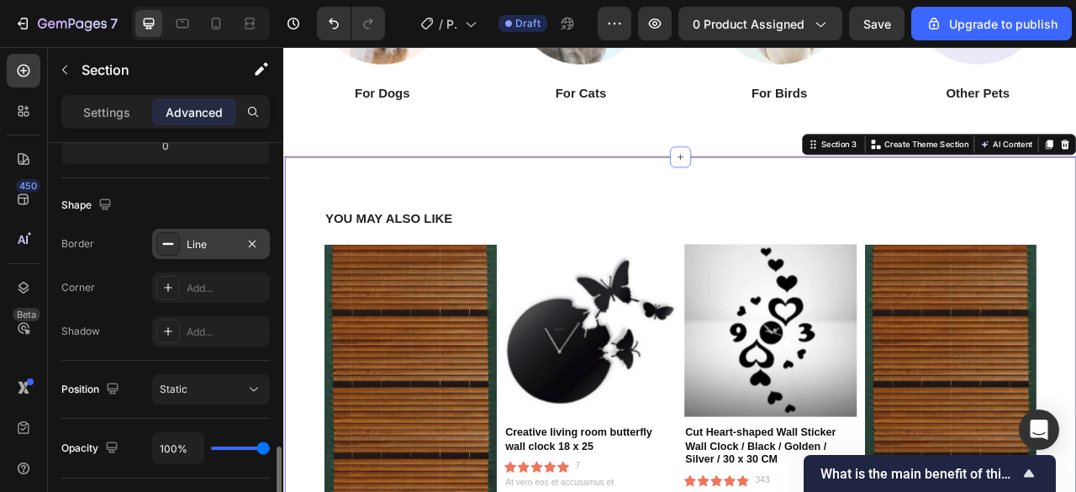
scroll to position [527, 0]
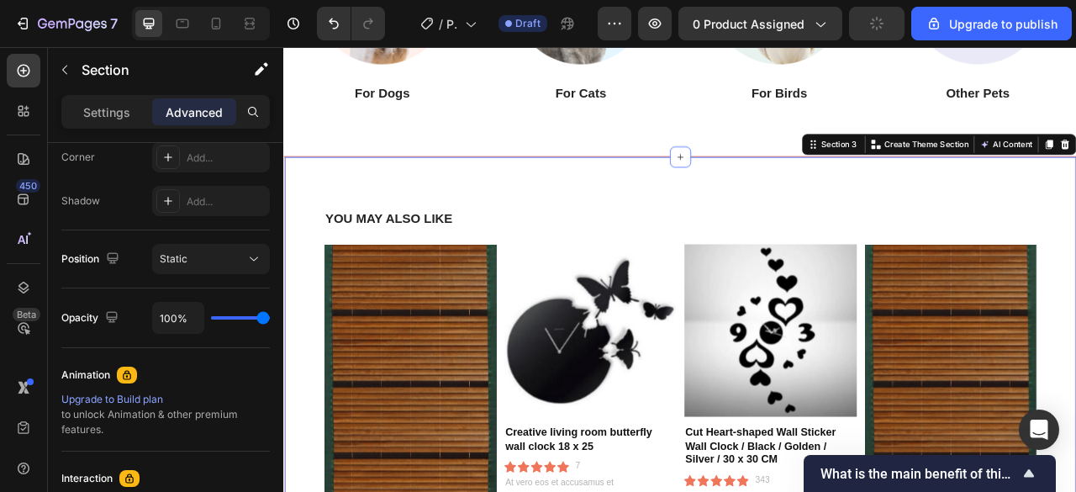
type input "0%"
type input "0"
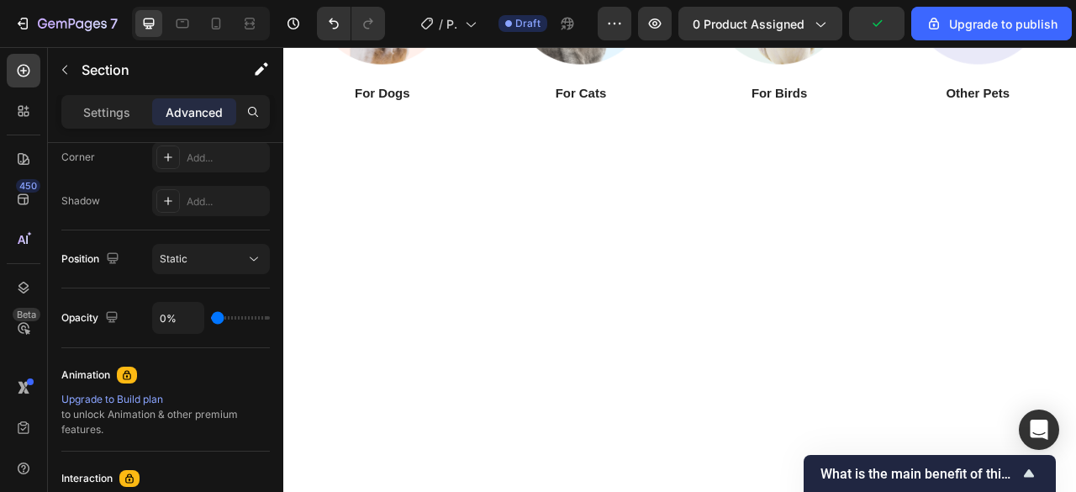
type input "45%"
type input "45"
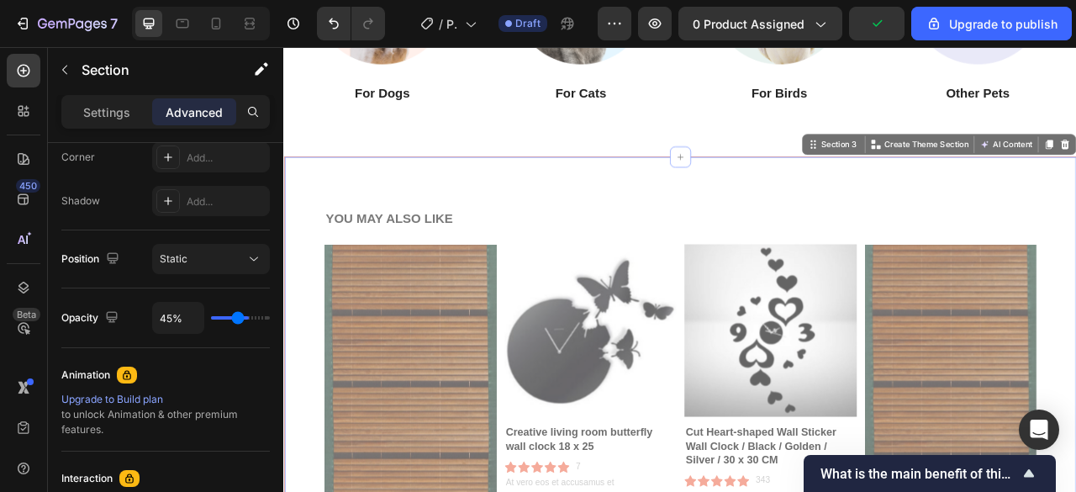
type input "61%"
type input "61"
type input "85%"
type input "85"
type input "100%"
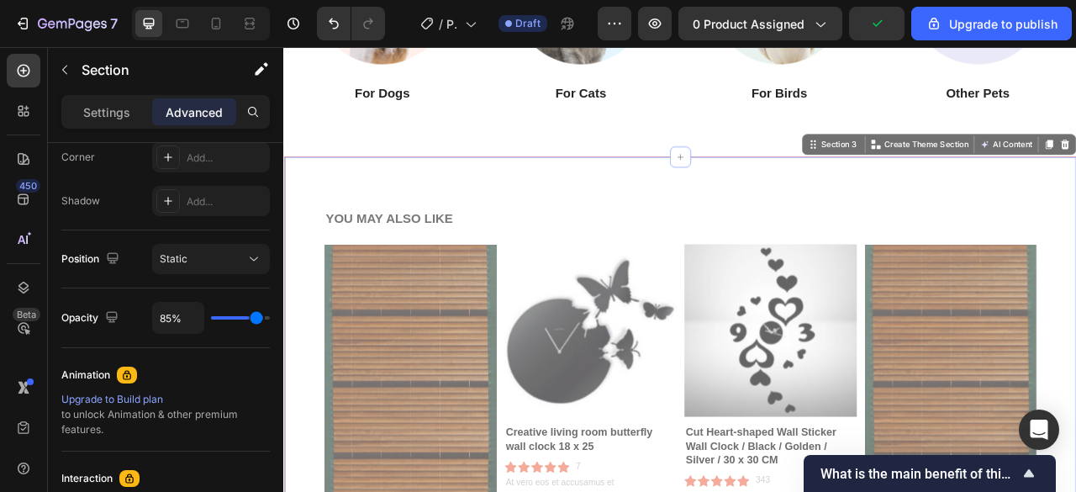
type input "100"
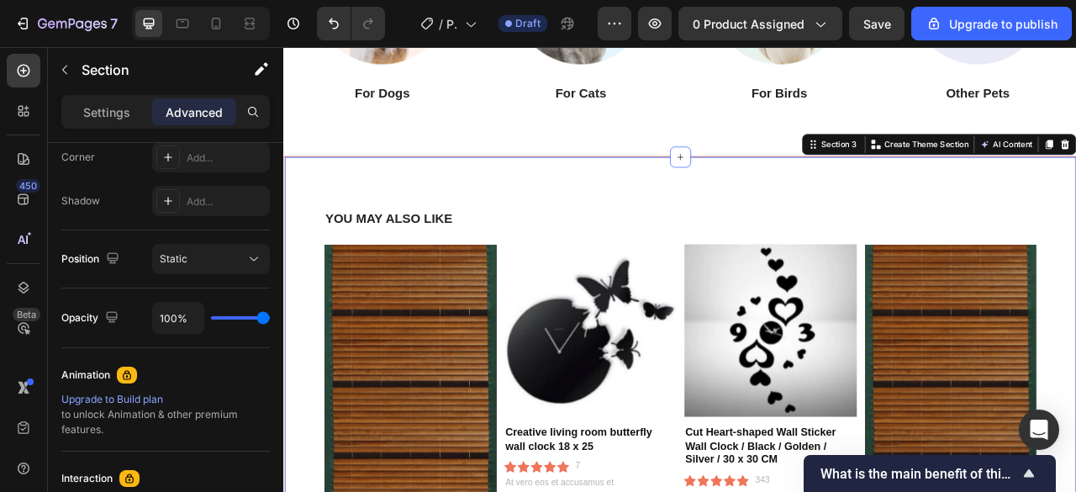
drag, startPoint x: 264, startPoint y: 313, endPoint x: 18, endPoint y: 338, distance: 247.5
click at [270, 316] on input "range" at bounding box center [240, 317] width 59 height 3
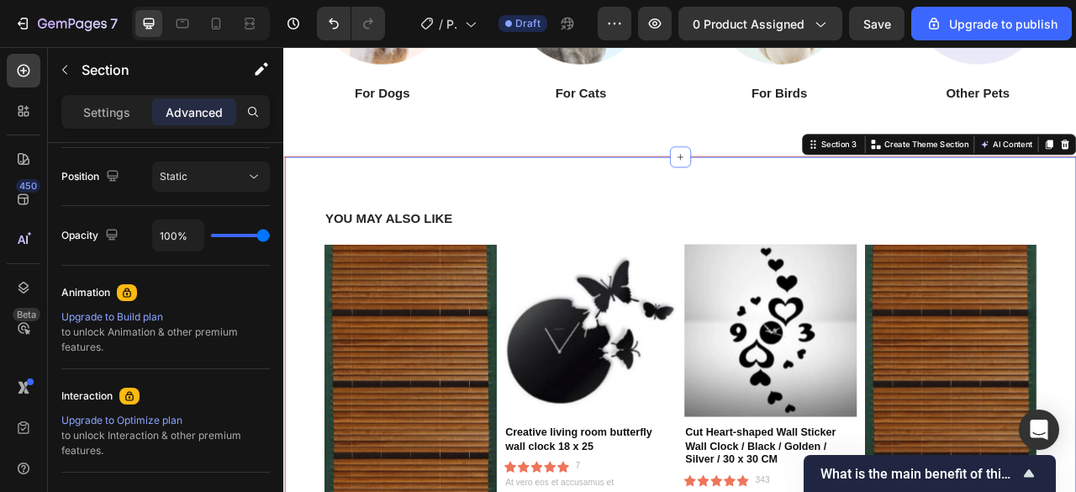
click at [121, 289] on icon at bounding box center [126, 292] width 13 height 13
click at [121, 312] on div "Upgrade to Build plan" at bounding box center [165, 316] width 208 height 15
